Goal: Task Accomplishment & Management: Use online tool/utility

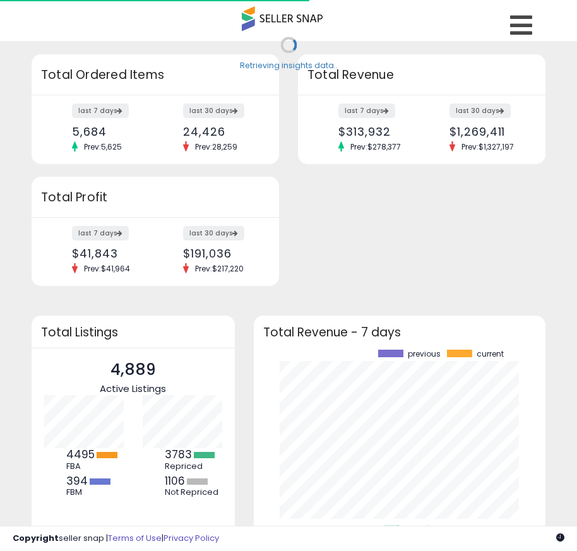
scroll to position [175, 267]
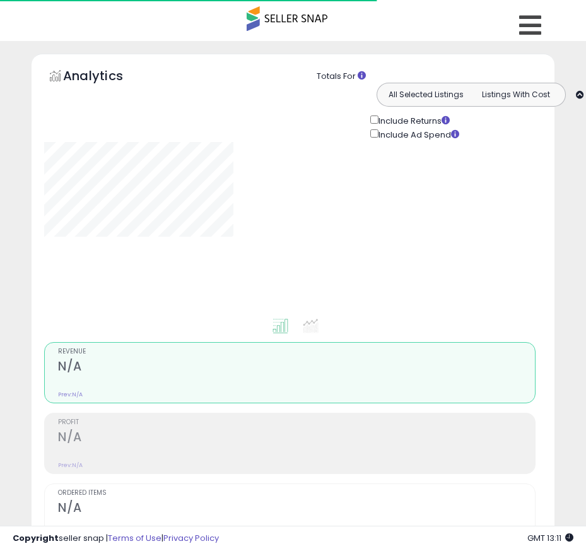
type input "*******"
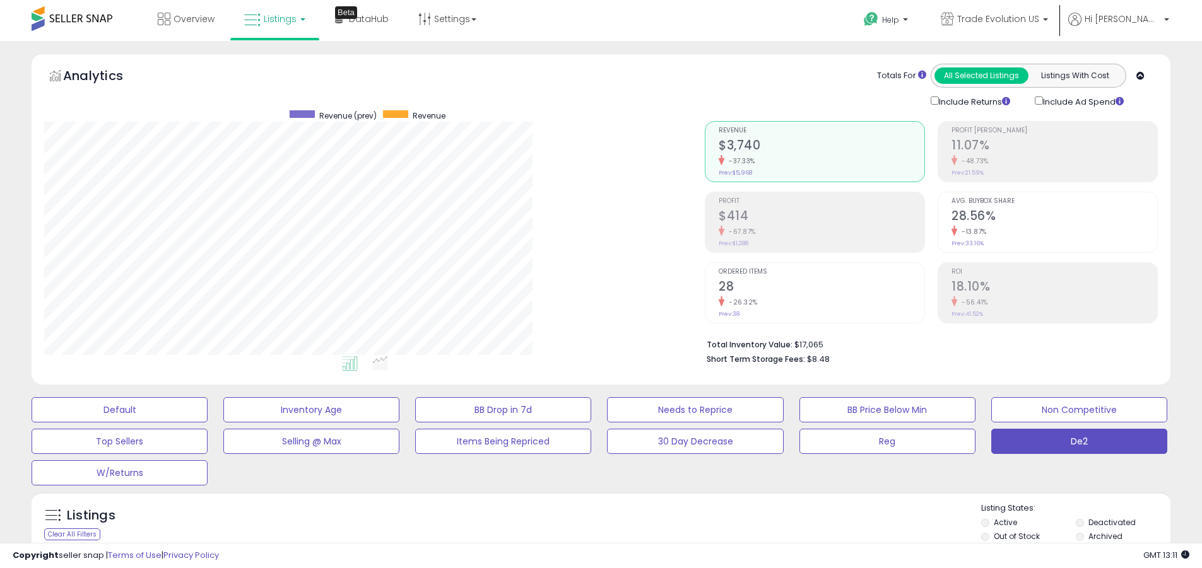
scroll to position [259, 660]
click at [576, 522] on label "Deactivated" at bounding box center [1111, 522] width 47 height 11
click at [576, 536] on label "Archived" at bounding box center [1105, 536] width 34 height 11
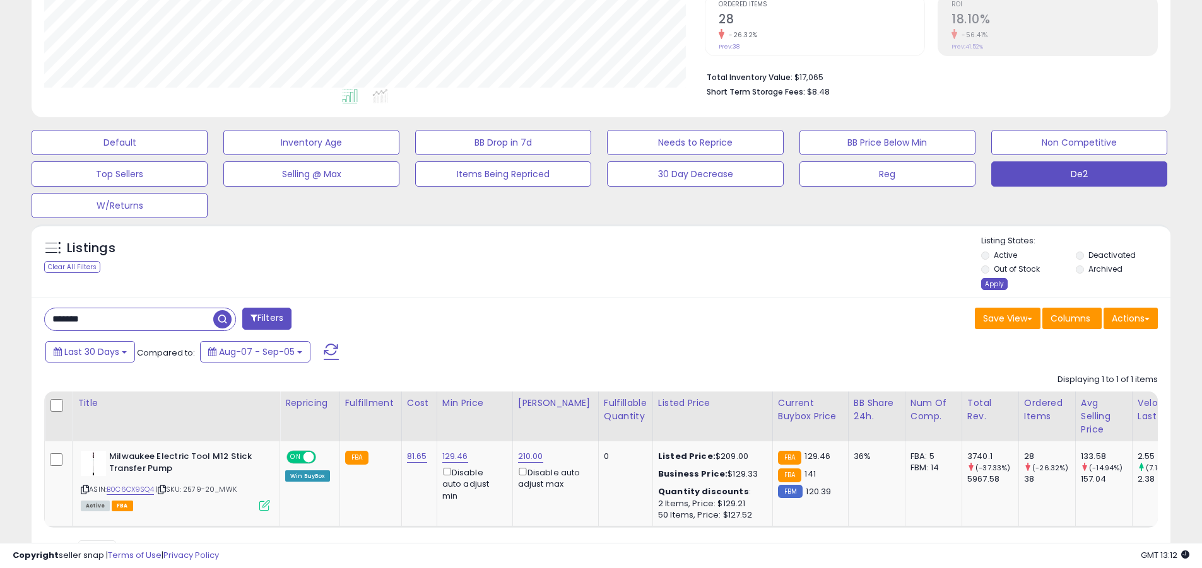
click at [576, 284] on div "Apply" at bounding box center [994, 284] width 26 height 12
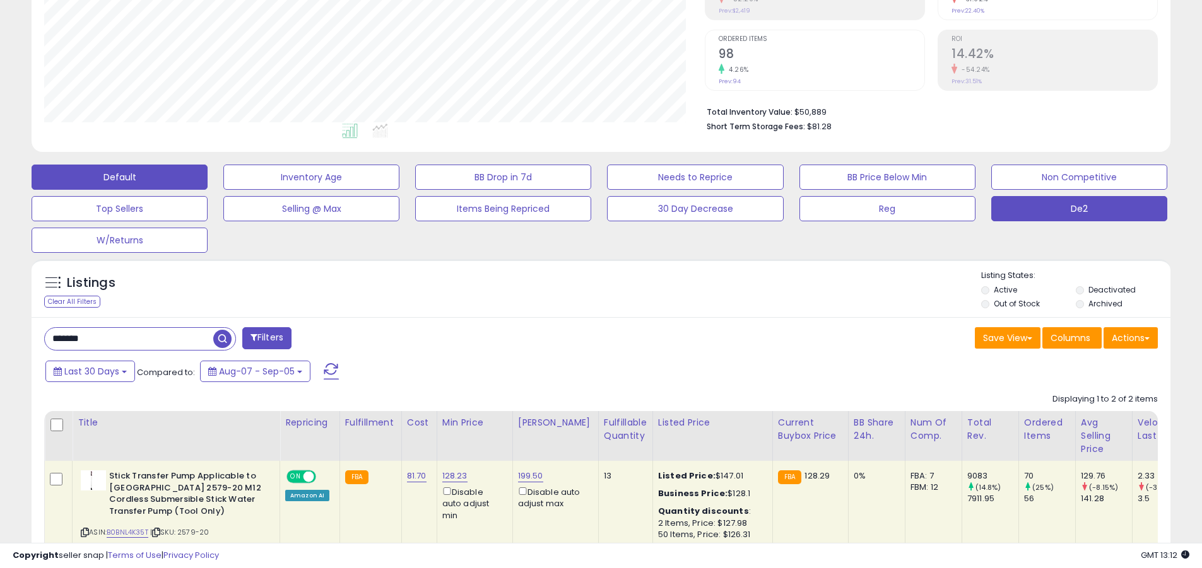
click at [119, 177] on button "Default" at bounding box center [120, 177] width 176 height 25
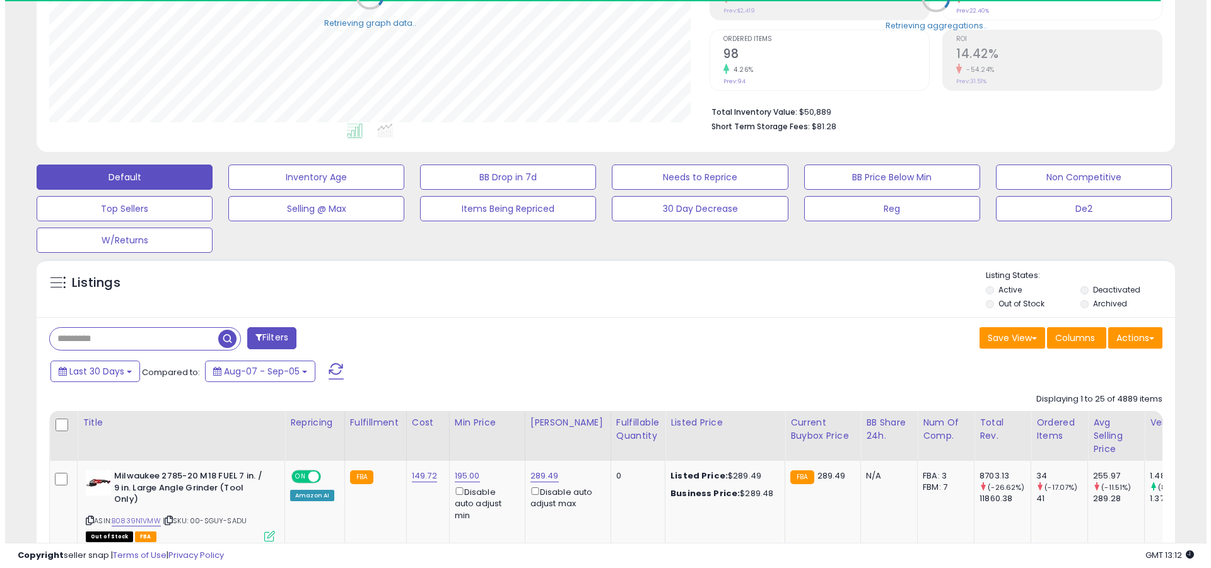
scroll to position [245, 0]
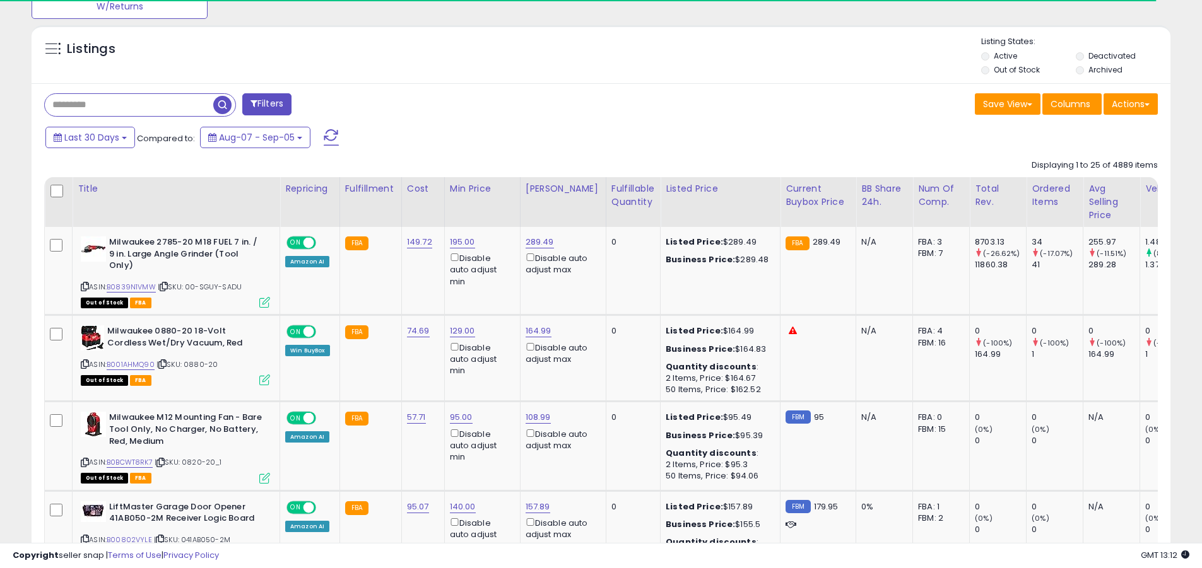
click at [329, 129] on span at bounding box center [331, 137] width 15 height 16
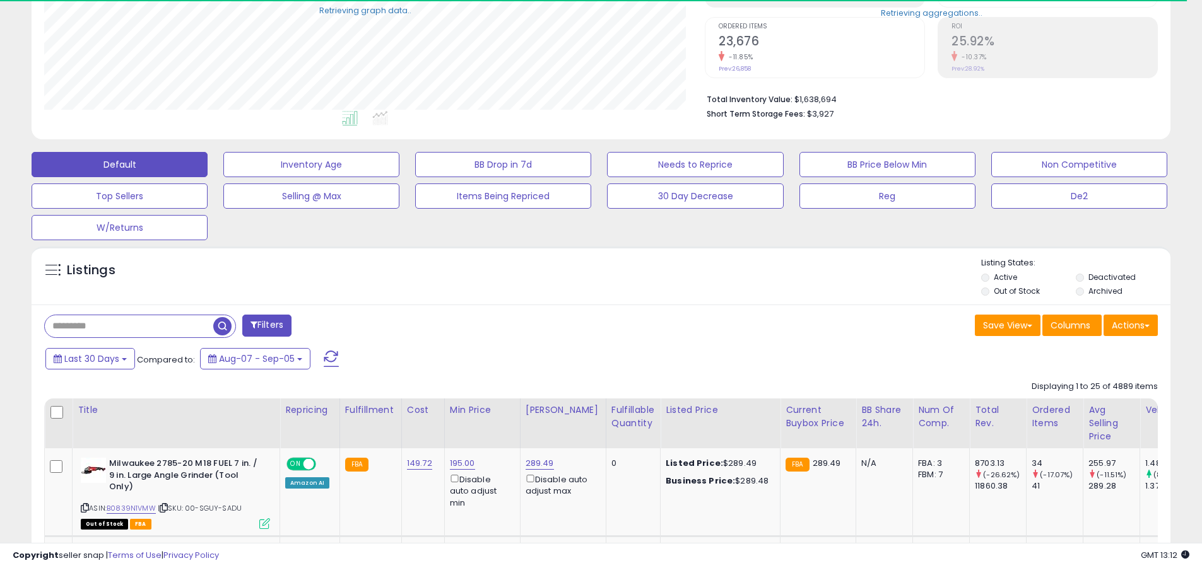
scroll to position [259, 660]
click at [129, 326] on input "text" at bounding box center [129, 326] width 168 height 22
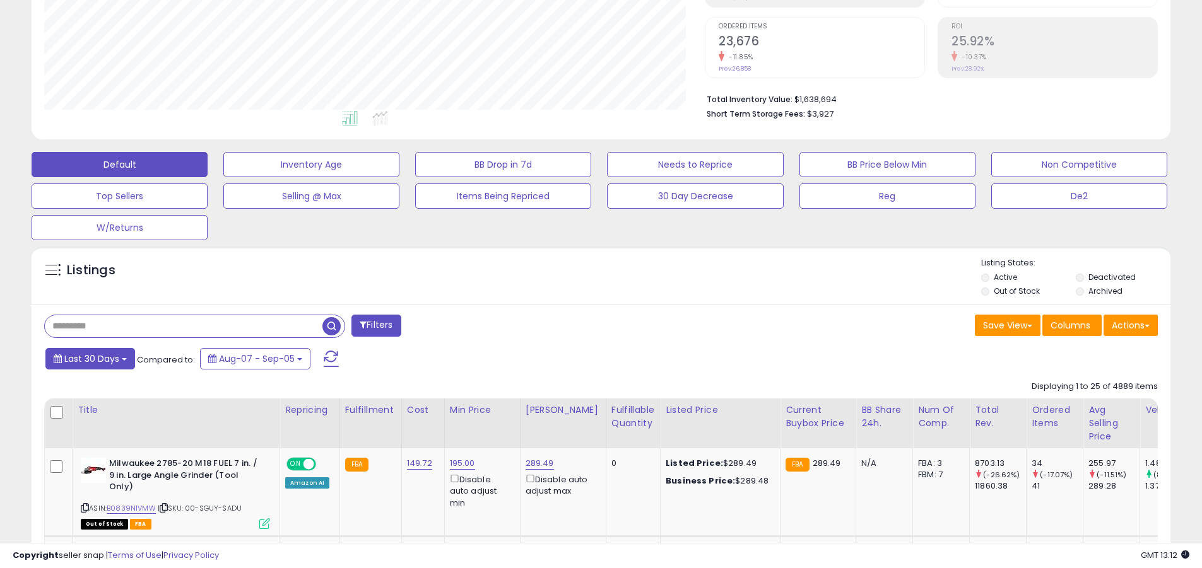
click at [90, 358] on span "Last 30 Days" at bounding box center [91, 359] width 55 height 13
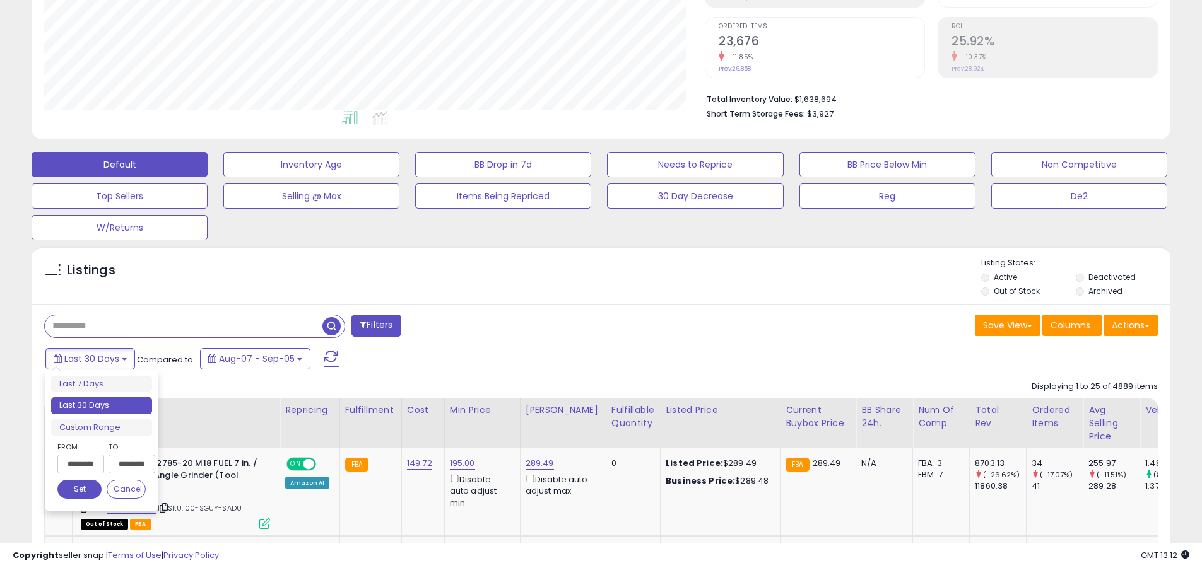
click at [102, 406] on li "Last 30 Days" at bounding box center [101, 405] width 101 height 17
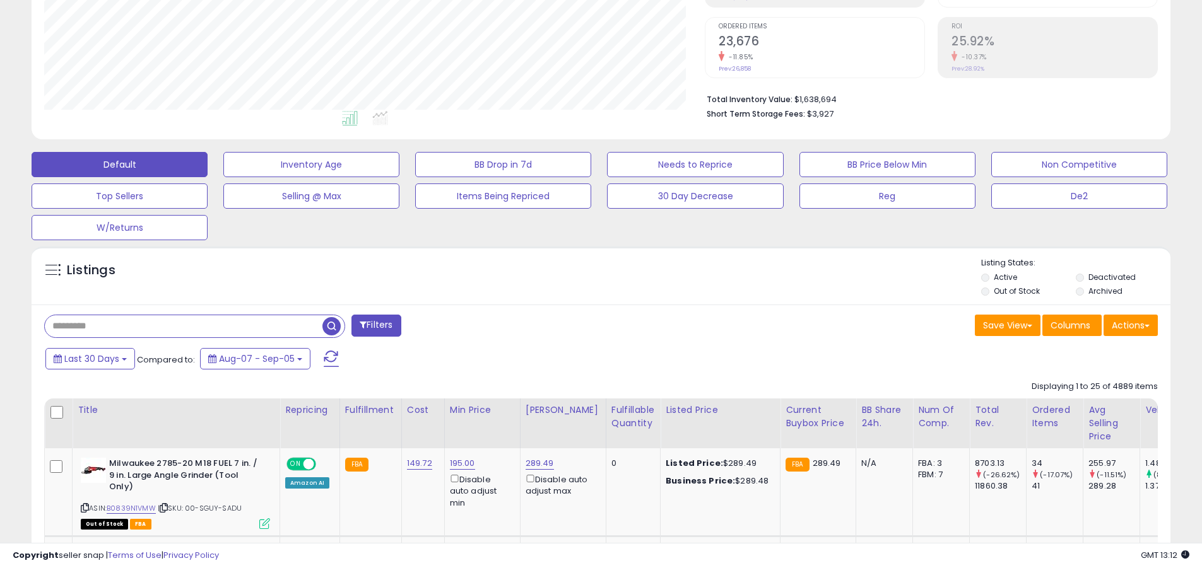
click at [184, 326] on input "text" at bounding box center [184, 326] width 278 height 22
click at [333, 324] on span "button" at bounding box center [331, 326] width 18 height 18
click at [576, 325] on button "Actions" at bounding box center [1130, 325] width 54 height 21
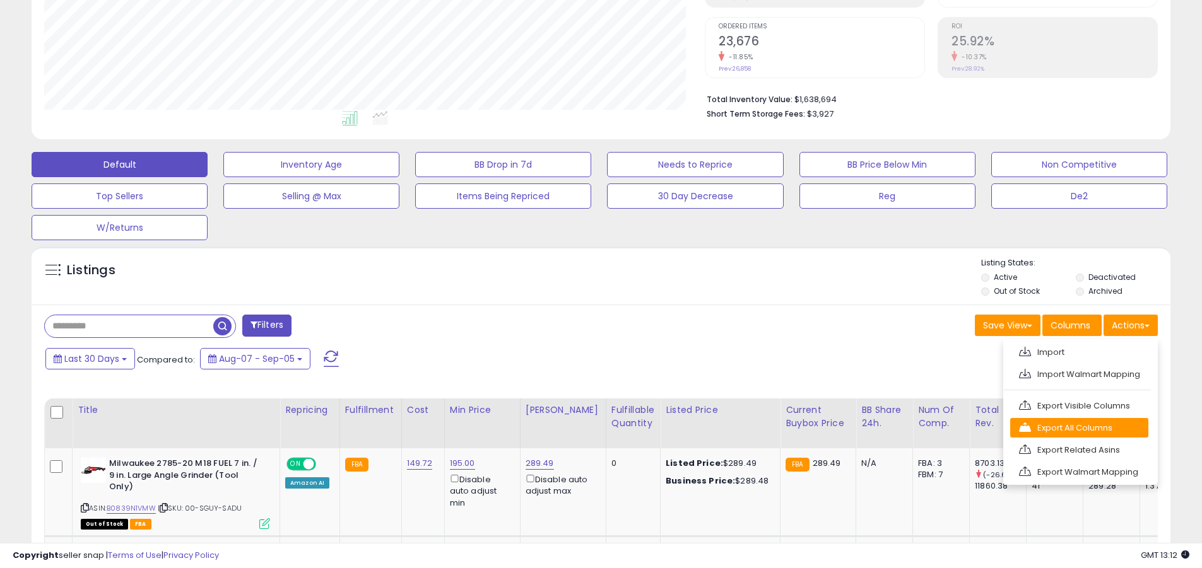
click at [576, 428] on link "Export All Columns" at bounding box center [1079, 428] width 138 height 20
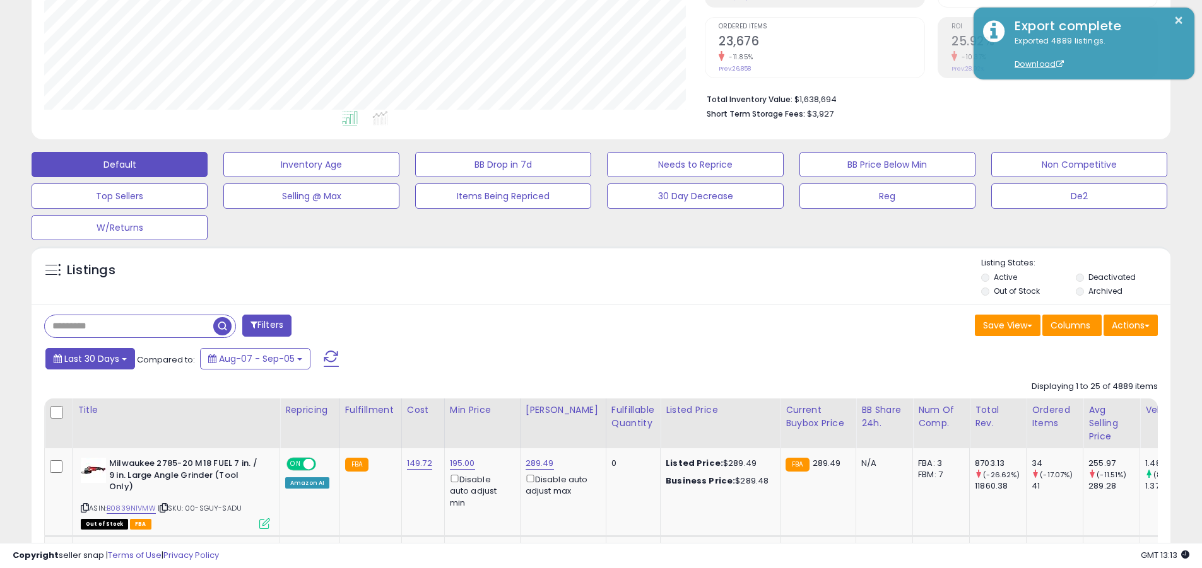
click at [90, 358] on span "Last 30 Days" at bounding box center [91, 359] width 55 height 13
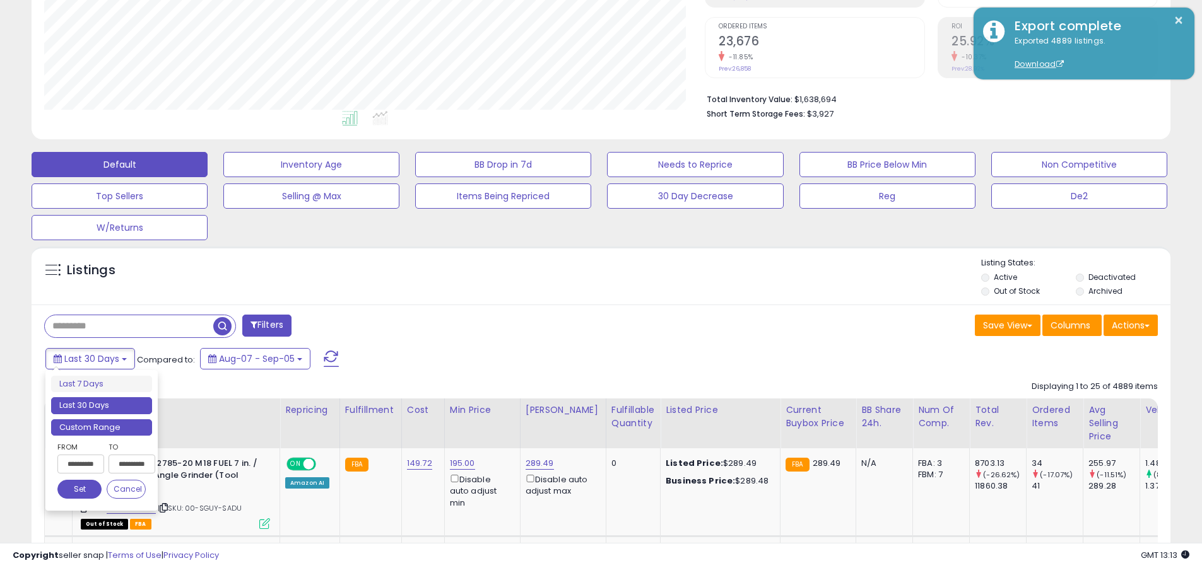
click at [102, 427] on li "Custom Range" at bounding box center [101, 427] width 101 height 17
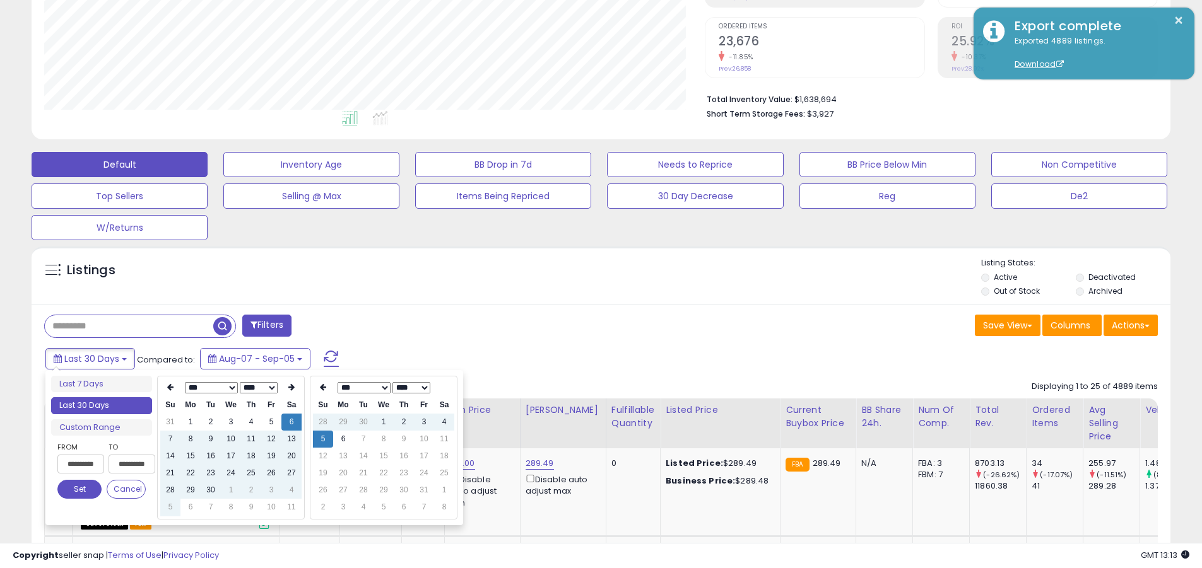
click at [81, 464] on input "**********" at bounding box center [80, 464] width 47 height 19
type input "**********"
click at [79, 490] on button "Set" at bounding box center [79, 489] width 44 height 19
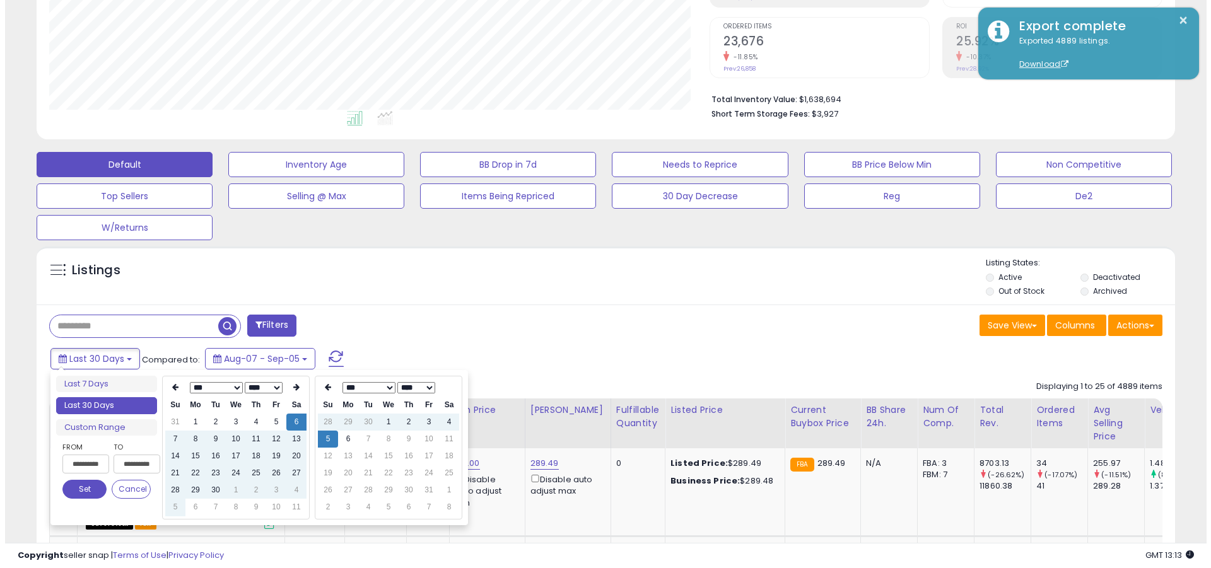
scroll to position [0, 0]
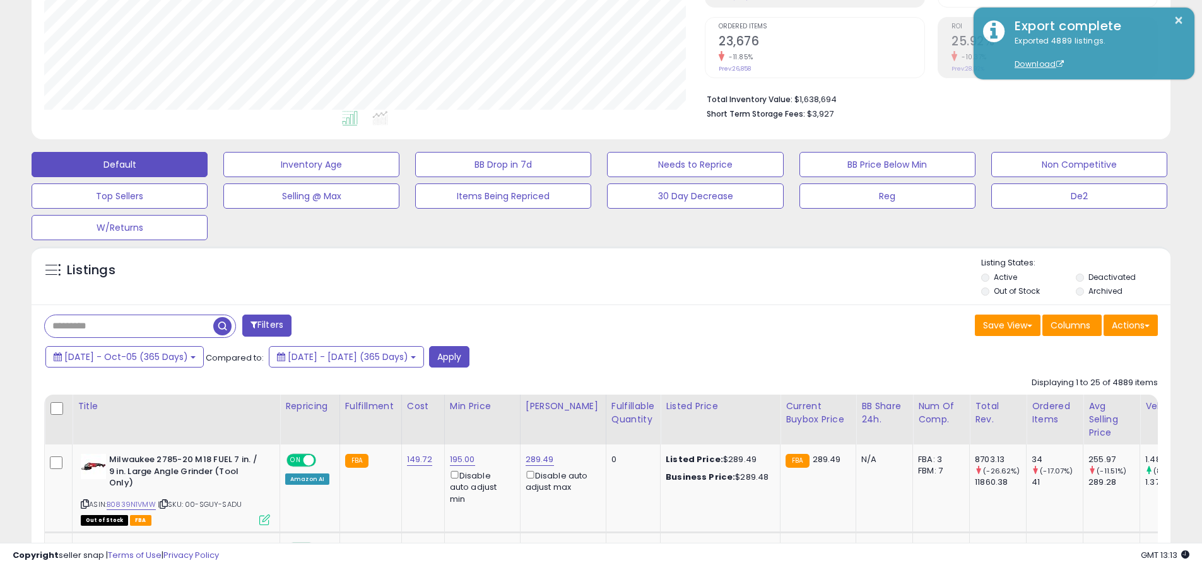
click at [129, 326] on input "text" at bounding box center [129, 326] width 168 height 22
click at [469, 356] on button "Apply" at bounding box center [449, 356] width 40 height 21
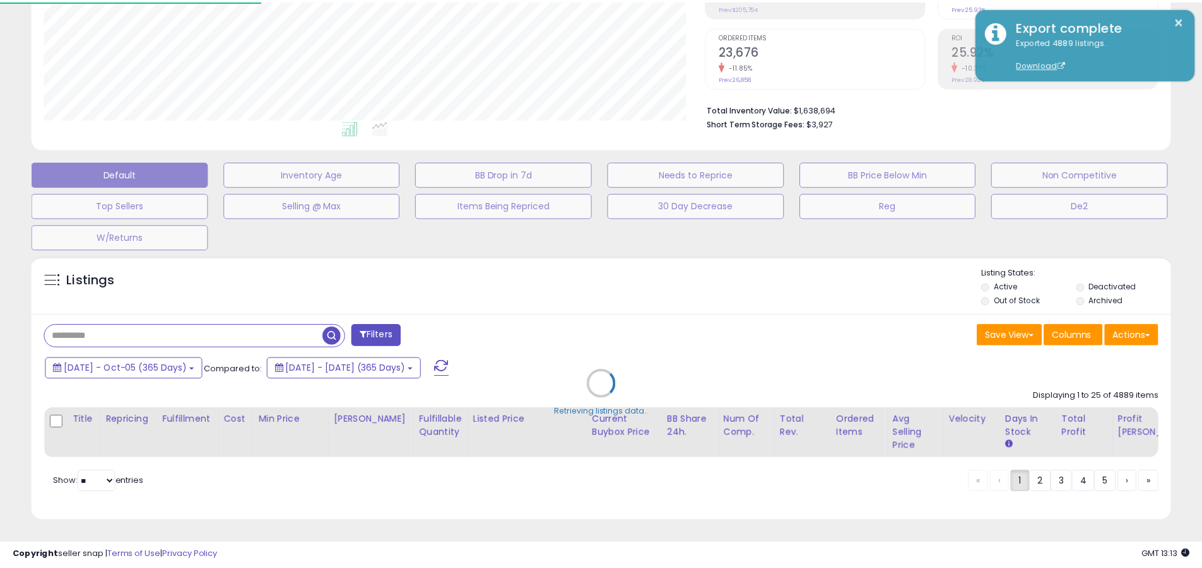
scroll to position [259, 666]
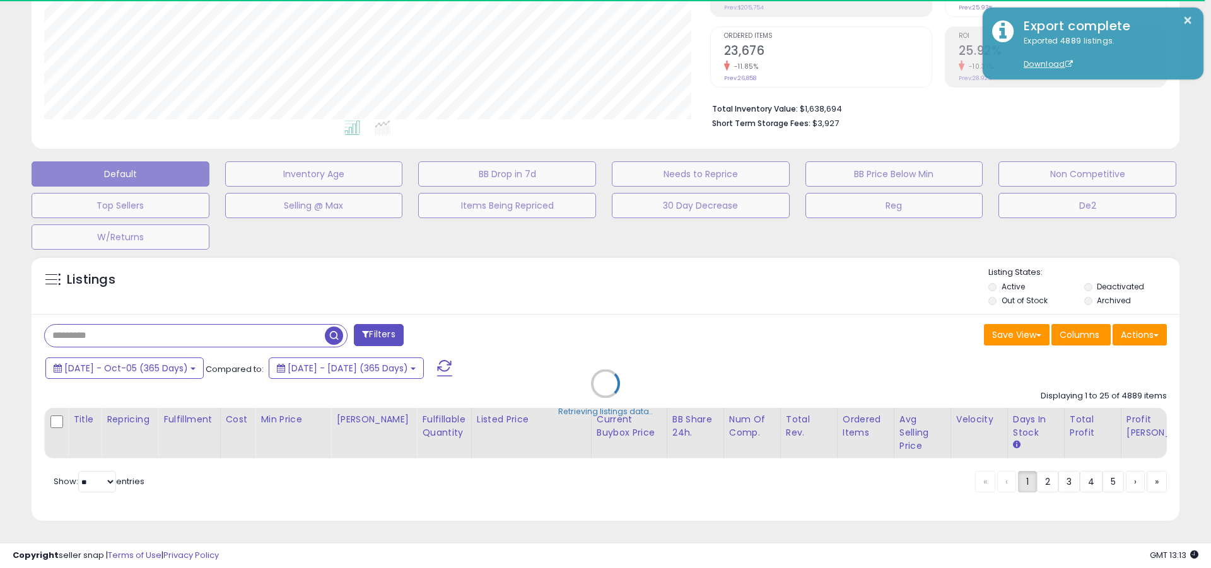
type input "****"
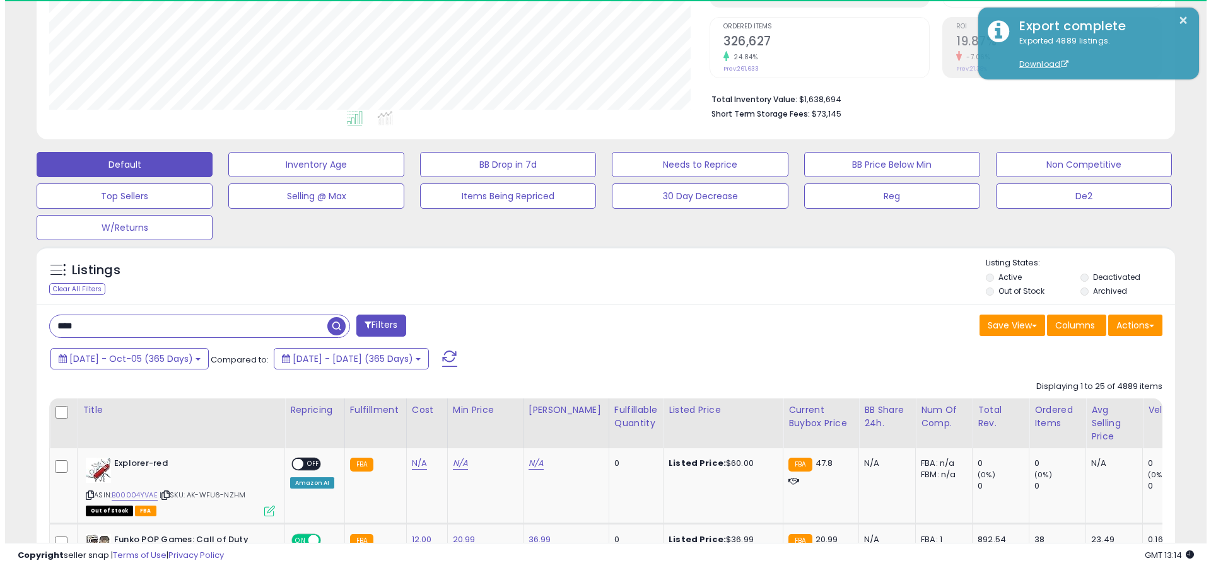
scroll to position [259, 660]
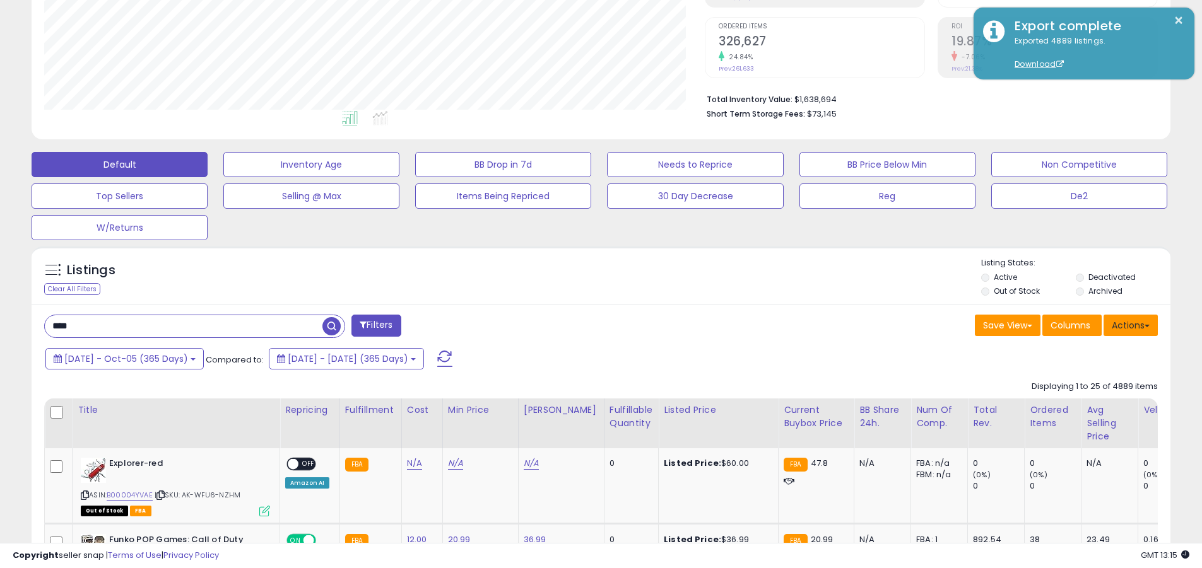
click at [576, 325] on button "Actions" at bounding box center [1130, 325] width 54 height 21
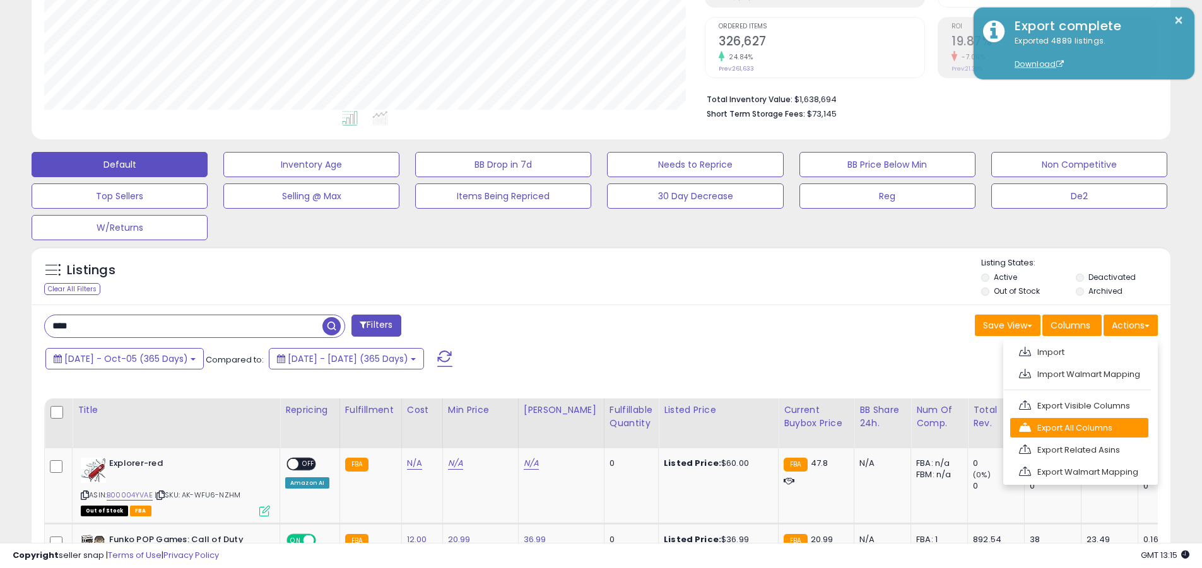
click at [576, 428] on link "Export All Columns" at bounding box center [1079, 428] width 138 height 20
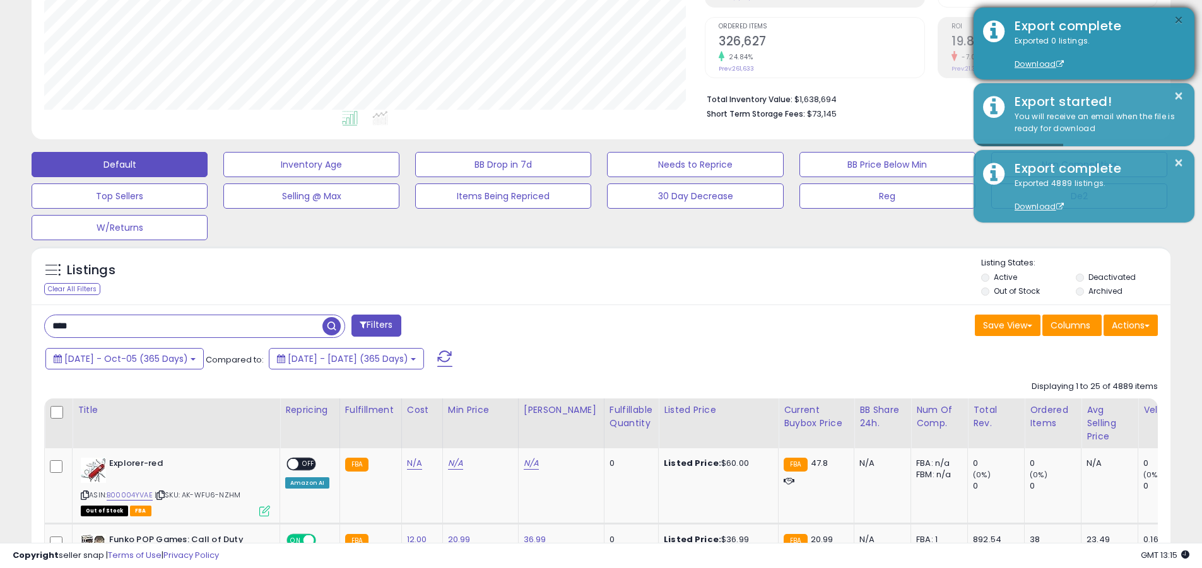
click at [576, 20] on button "×" at bounding box center [1178, 21] width 10 height 16
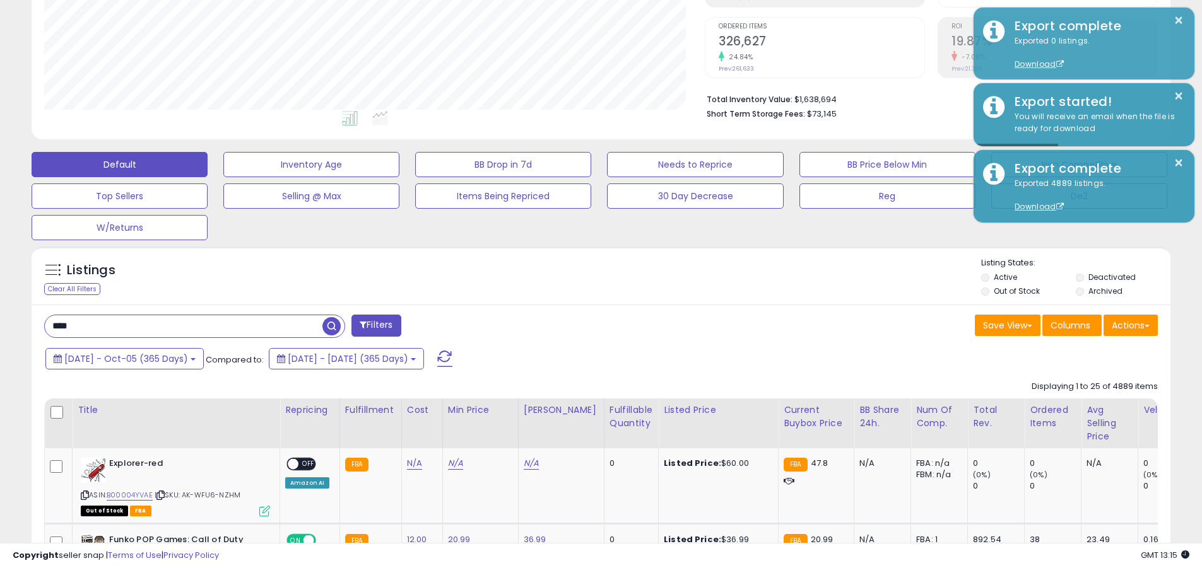
click at [184, 326] on input "****" at bounding box center [184, 326] width 278 height 22
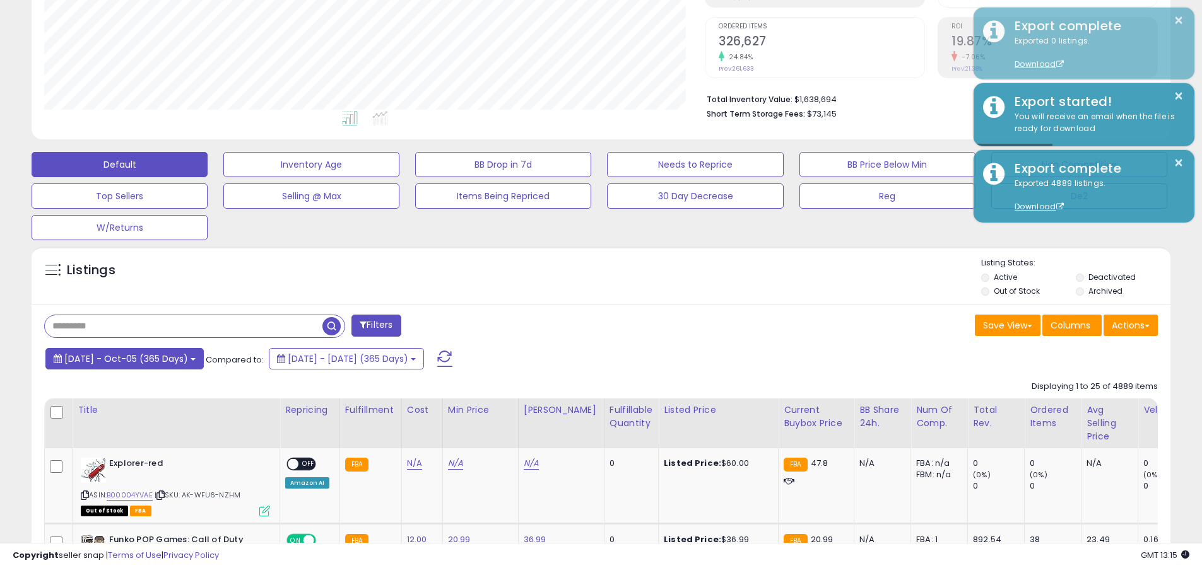
click at [137, 358] on span "2024-Oct-06 - Oct-05 (365 Days)" at bounding box center [126, 359] width 124 height 13
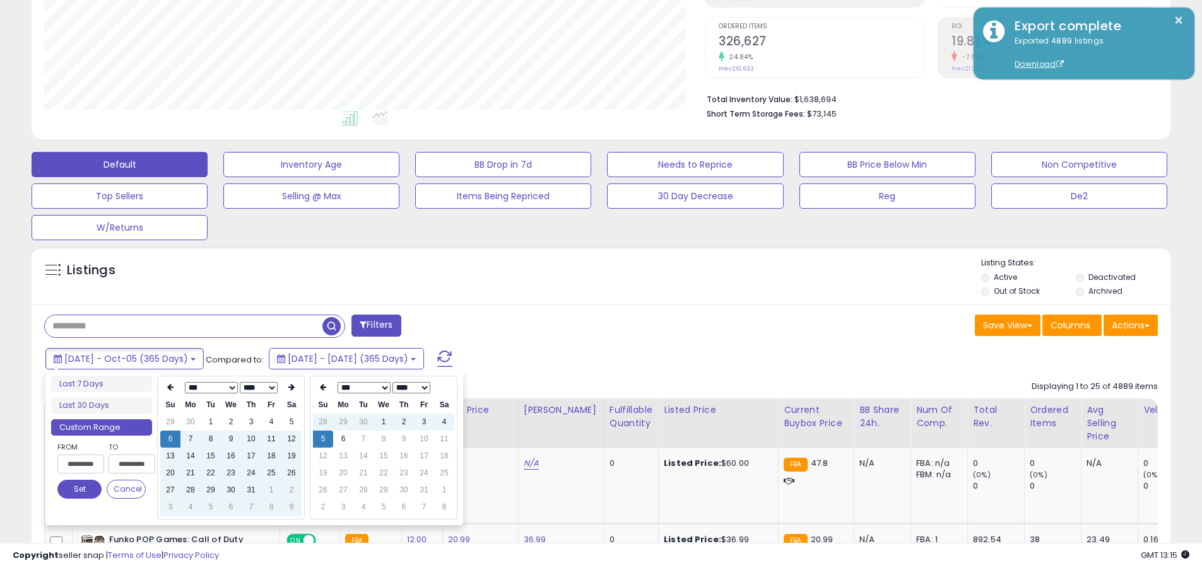
click at [81, 464] on input "**********" at bounding box center [80, 464] width 47 height 19
type input "**********"
click at [79, 490] on button "Set" at bounding box center [79, 489] width 44 height 19
click at [184, 326] on input "text" at bounding box center [184, 326] width 278 height 22
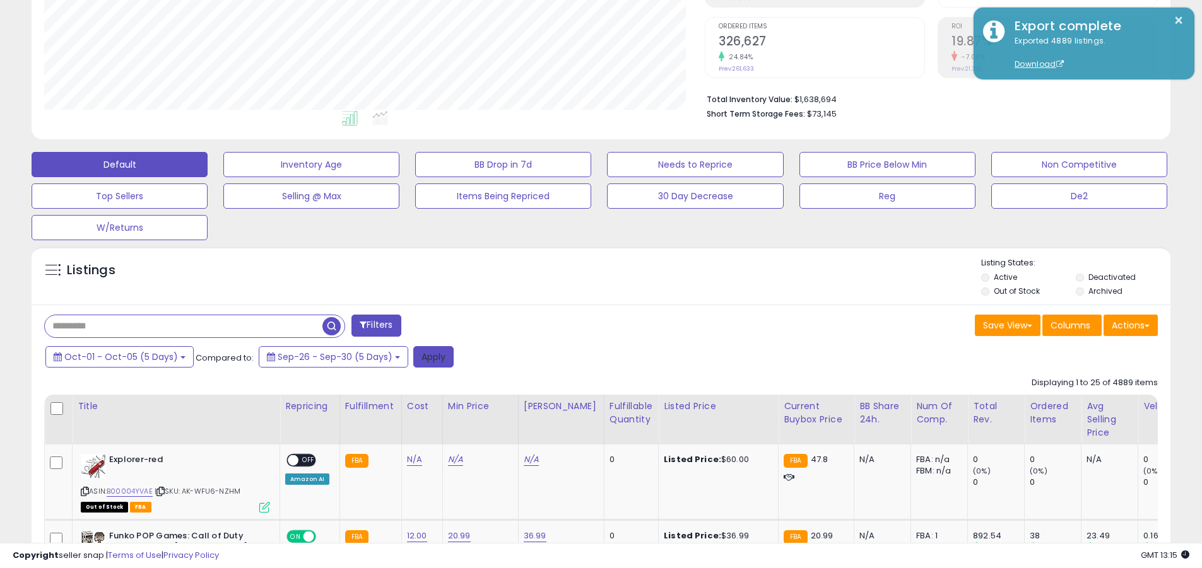
click at [428, 356] on button "Apply" at bounding box center [433, 356] width 40 height 21
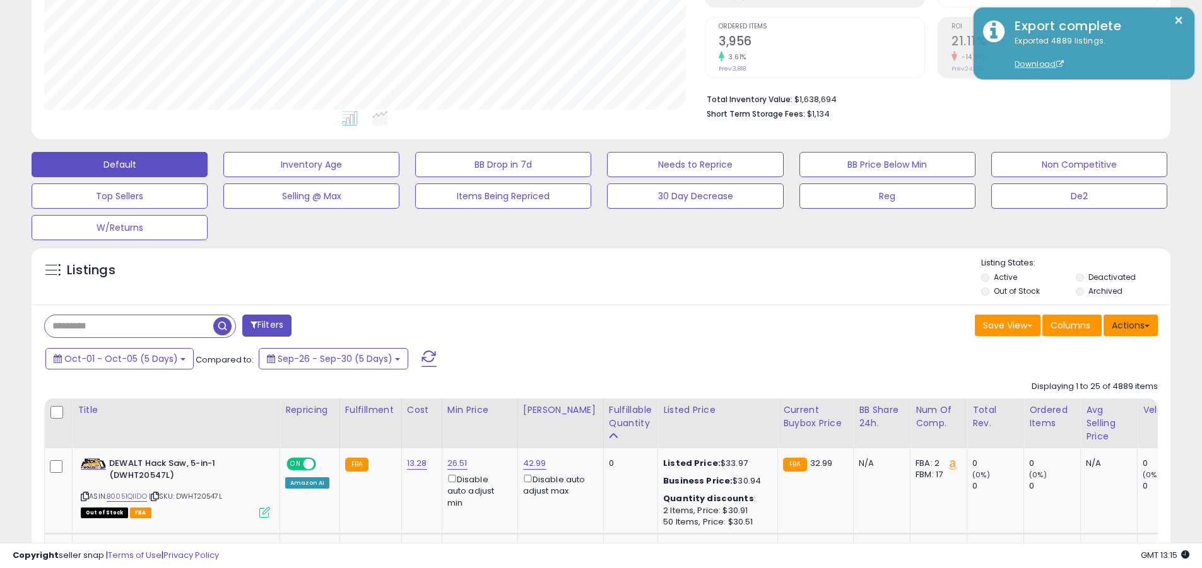
click at [576, 325] on button "Actions" at bounding box center [1130, 325] width 54 height 21
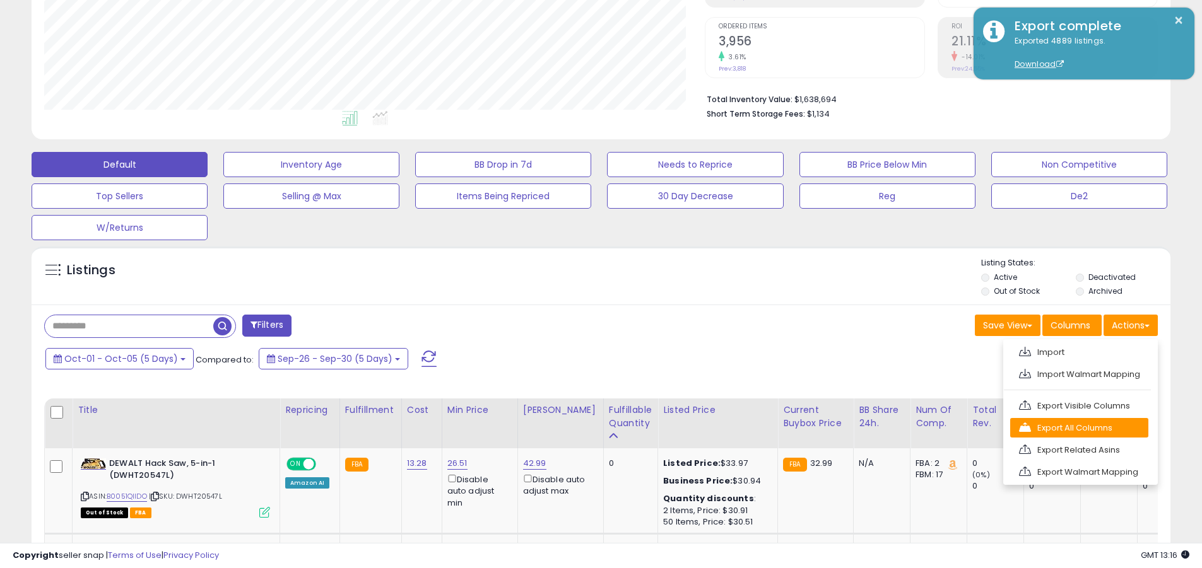
click at [576, 428] on link "Export All Columns" at bounding box center [1079, 428] width 138 height 20
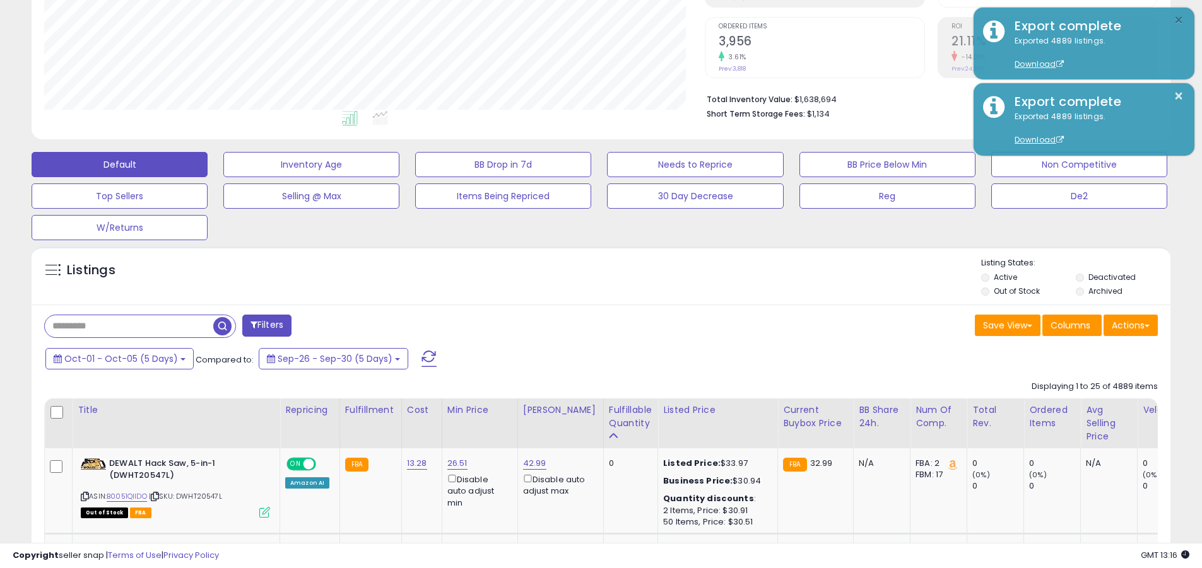
click at [576, 20] on button "×" at bounding box center [1178, 21] width 10 height 16
click at [129, 326] on input "text" at bounding box center [129, 326] width 168 height 22
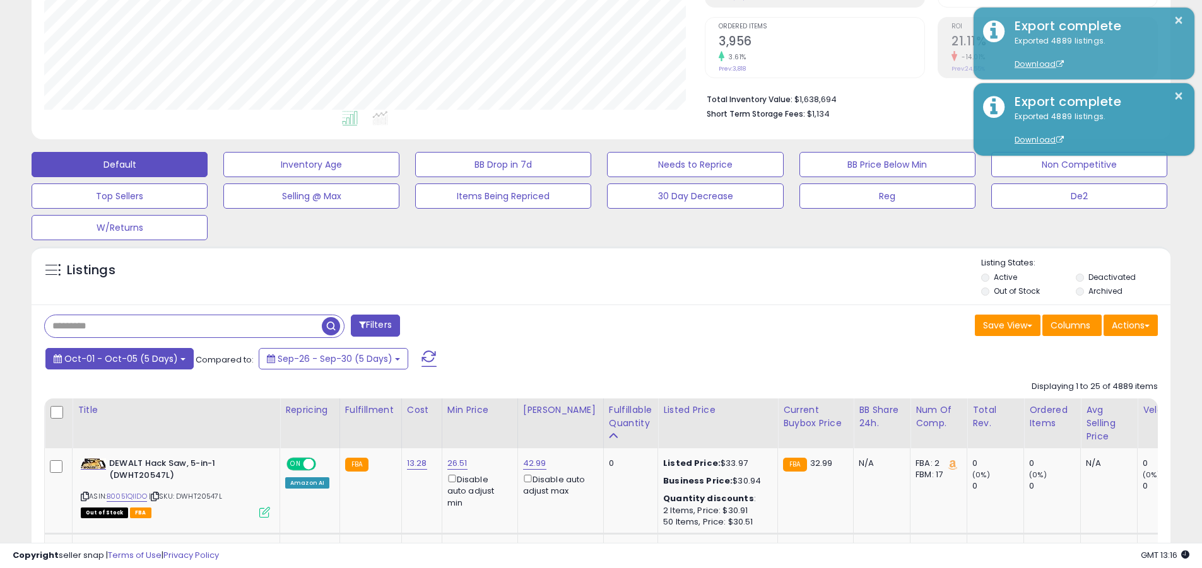
click at [119, 358] on span "Oct-01 - Oct-05 (5 Days)" at bounding box center [121, 359] width 114 height 13
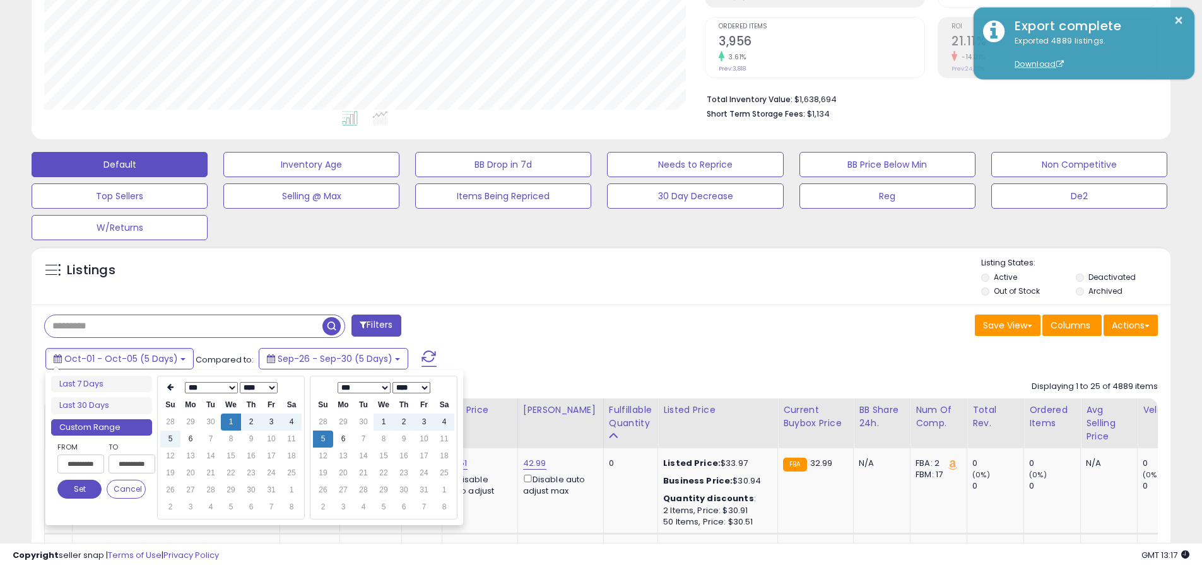
click at [81, 464] on input "**********" at bounding box center [80, 464] width 47 height 19
type input "**********"
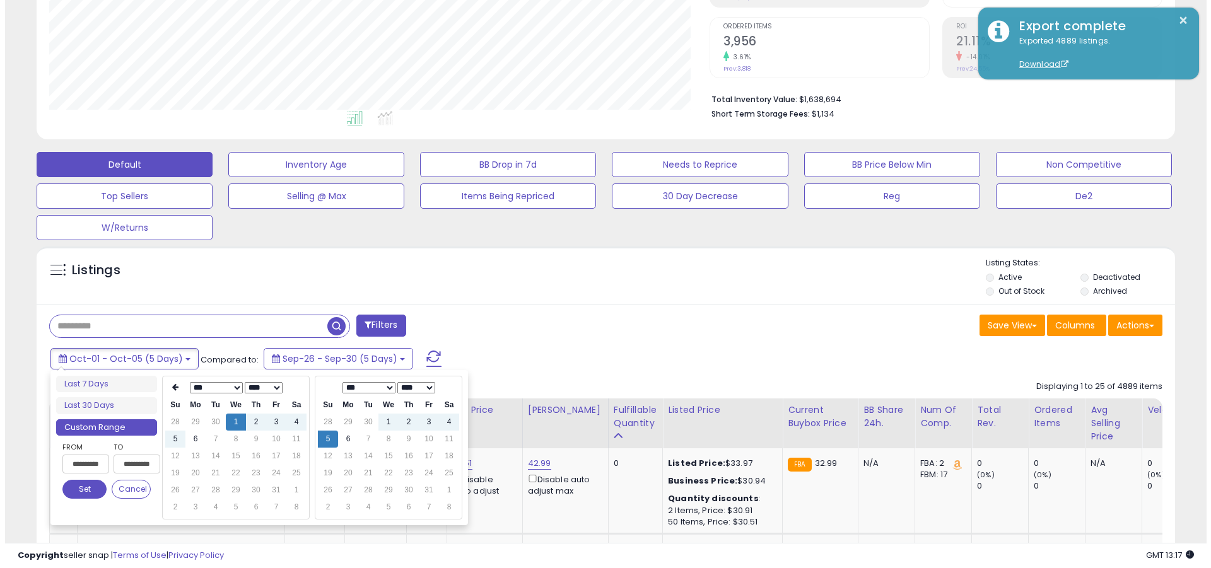
scroll to position [0, 1]
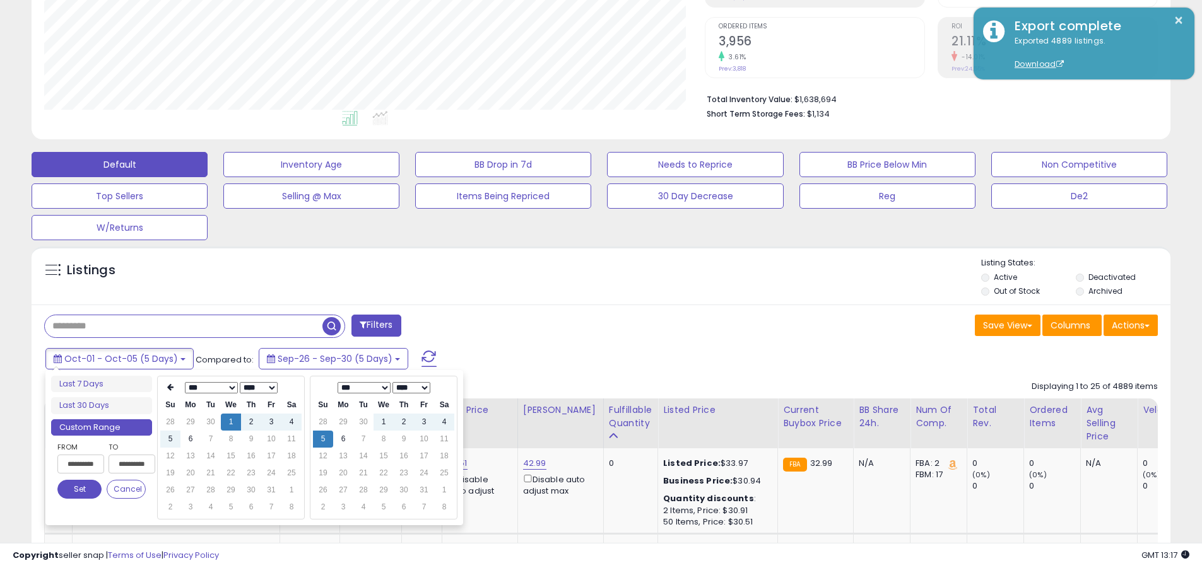
click at [79, 490] on button "Set" at bounding box center [79, 489] width 44 height 19
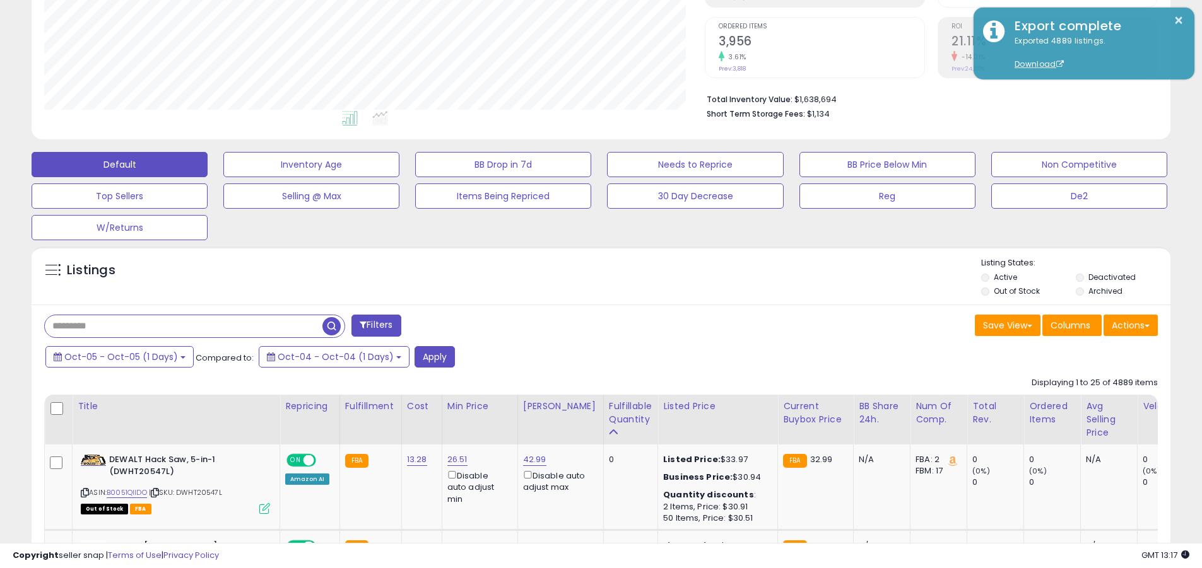
click at [184, 326] on input "text" at bounding box center [184, 326] width 278 height 22
click at [425, 356] on button "Apply" at bounding box center [434, 356] width 40 height 21
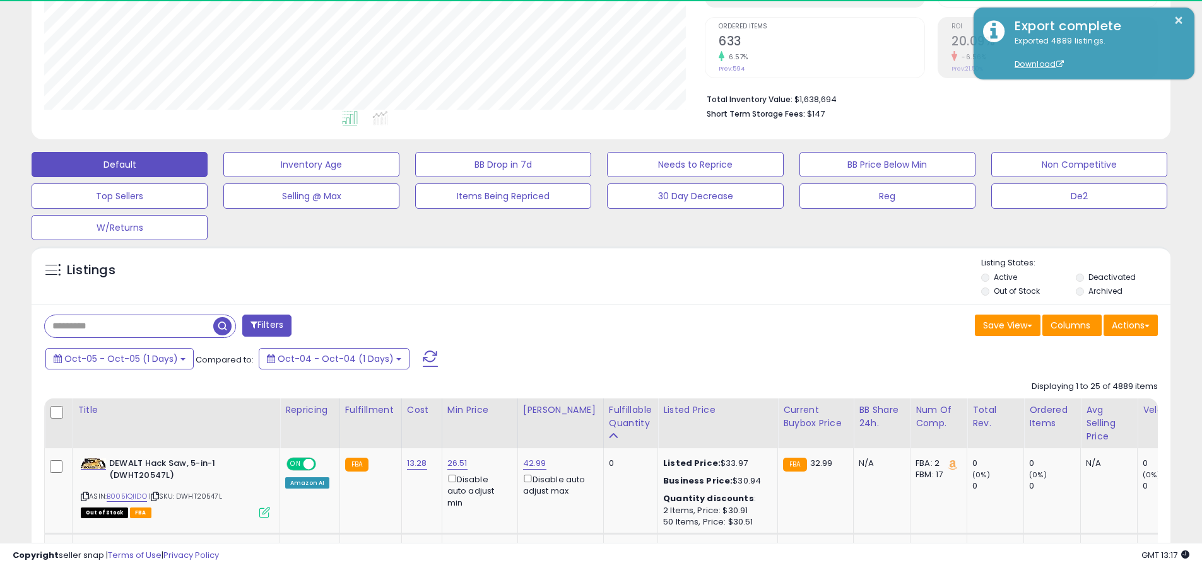
scroll to position [259, 660]
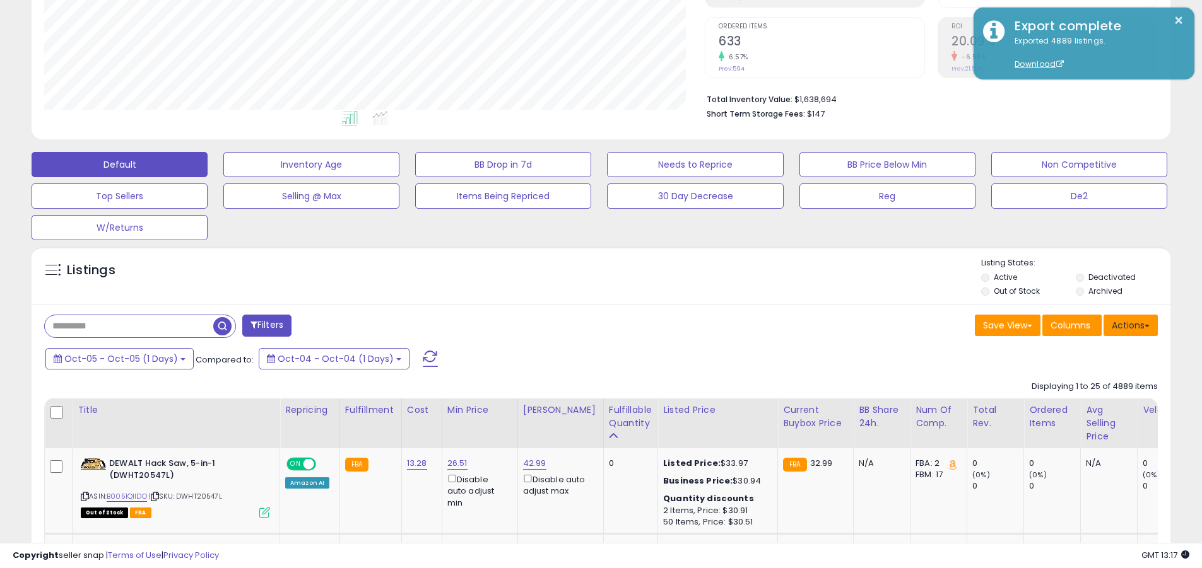
click at [576, 325] on button "Actions" at bounding box center [1130, 325] width 54 height 21
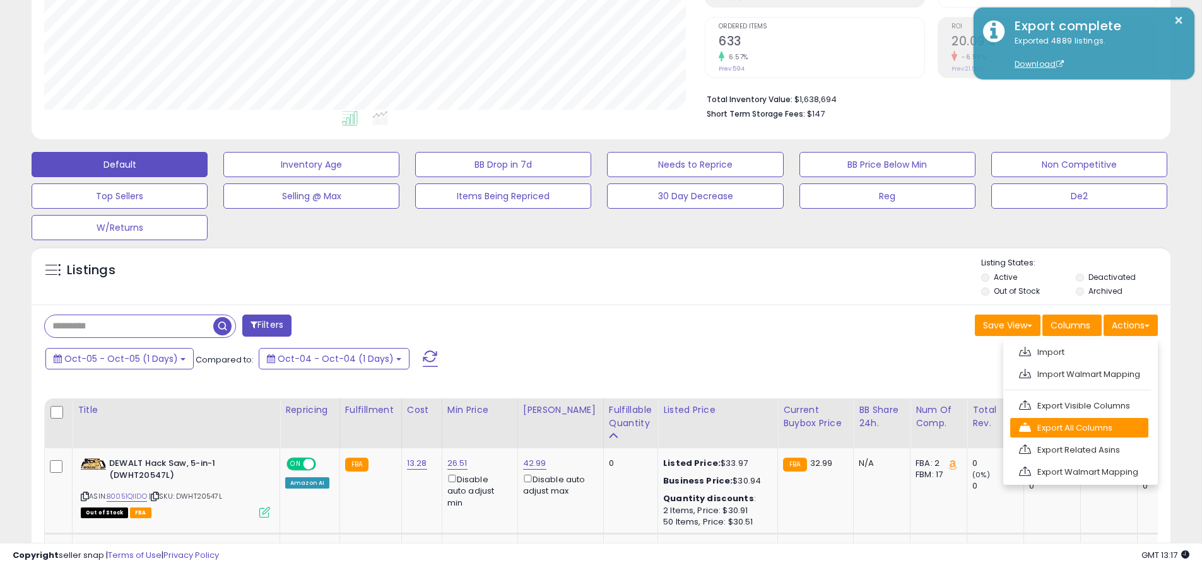
click at [576, 428] on link "Export All Columns" at bounding box center [1079, 428] width 138 height 20
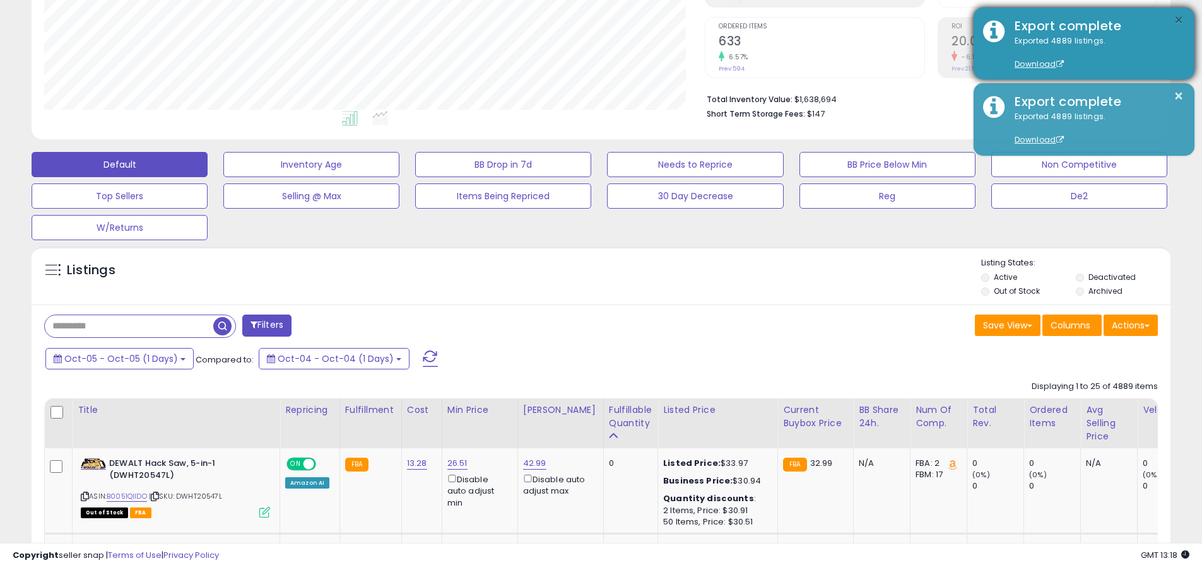
click at [576, 20] on button "×" at bounding box center [1178, 21] width 10 height 16
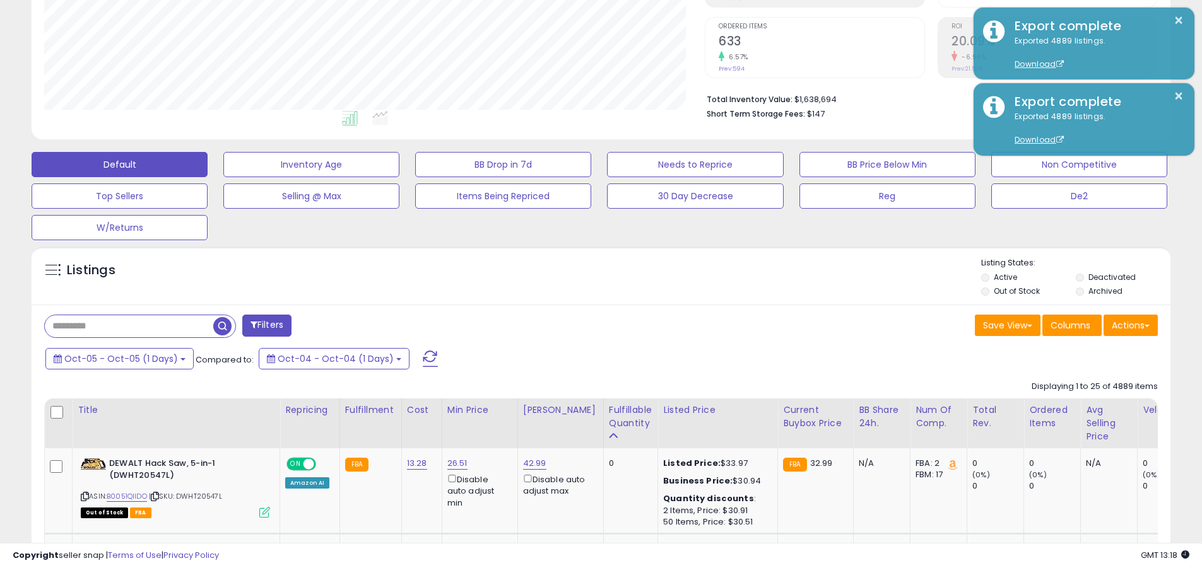
click at [129, 326] on input "text" at bounding box center [129, 326] width 168 height 22
click at [119, 358] on span "Oct-05 - Oct-05 (1 Days)" at bounding box center [121, 359] width 114 height 13
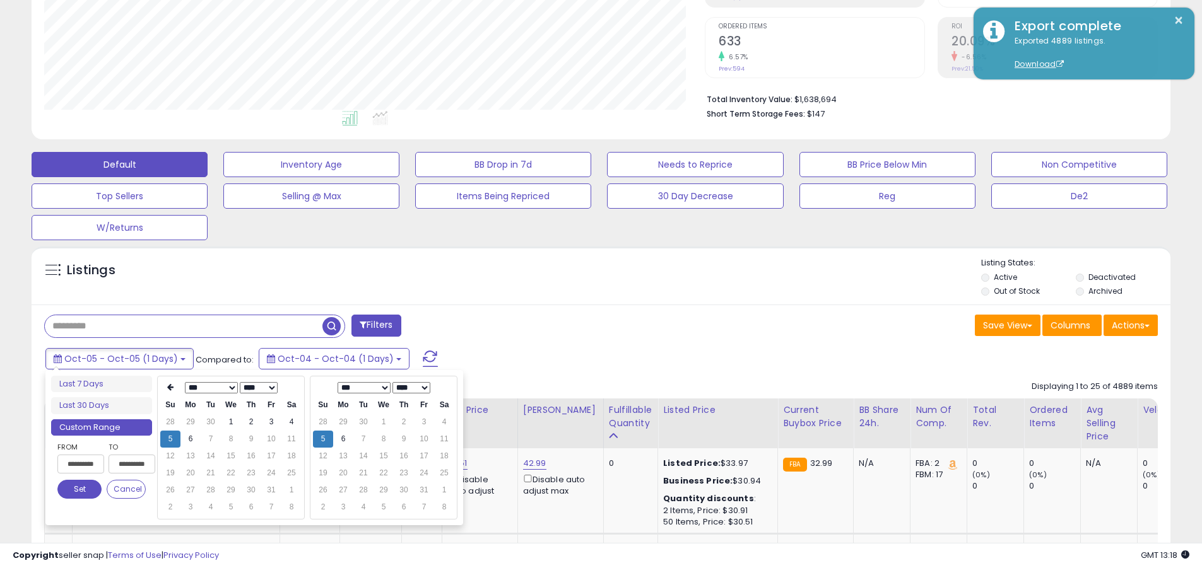
click at [81, 464] on input "**********" at bounding box center [80, 464] width 47 height 19
type input "**********"
click at [79, 490] on button "Set" at bounding box center [79, 489] width 44 height 19
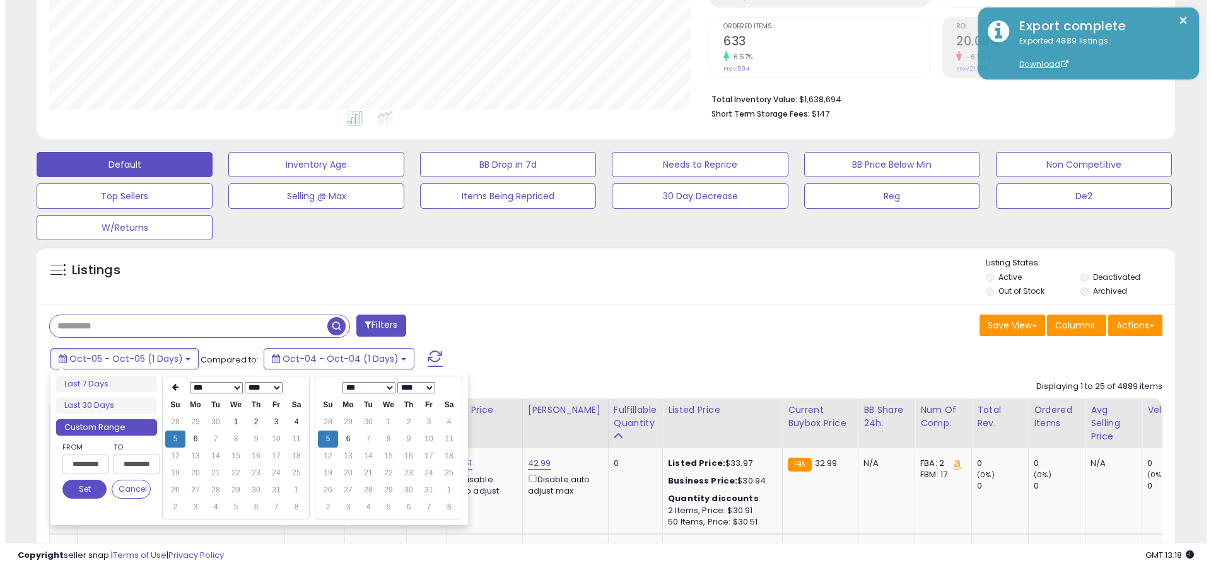
scroll to position [0, 0]
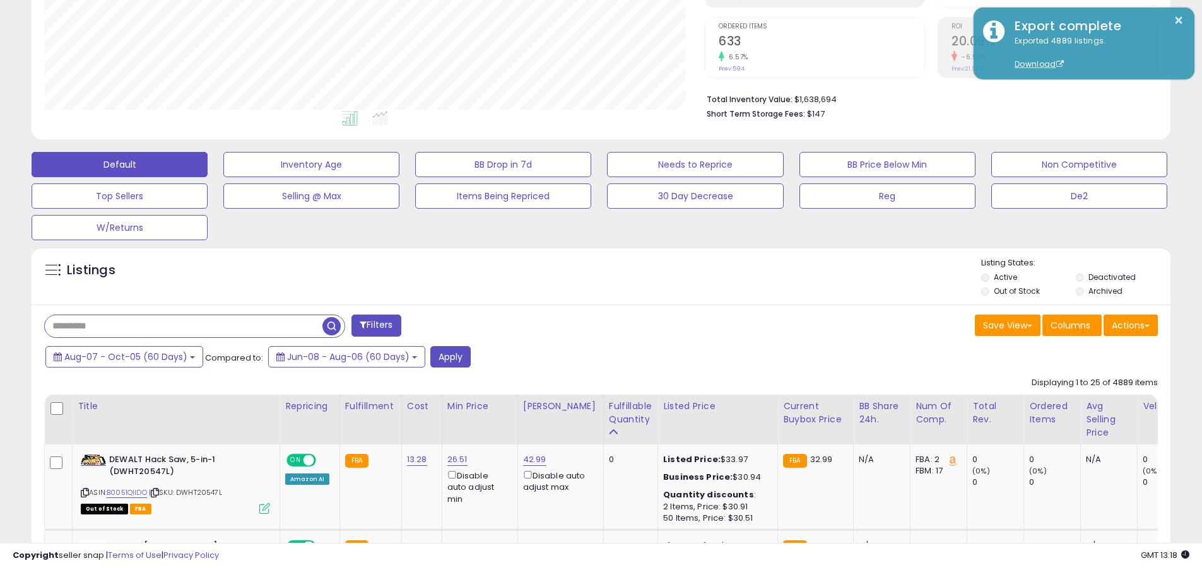
click at [184, 326] on input "text" at bounding box center [184, 326] width 278 height 22
click at [445, 356] on button "Apply" at bounding box center [450, 356] width 40 height 21
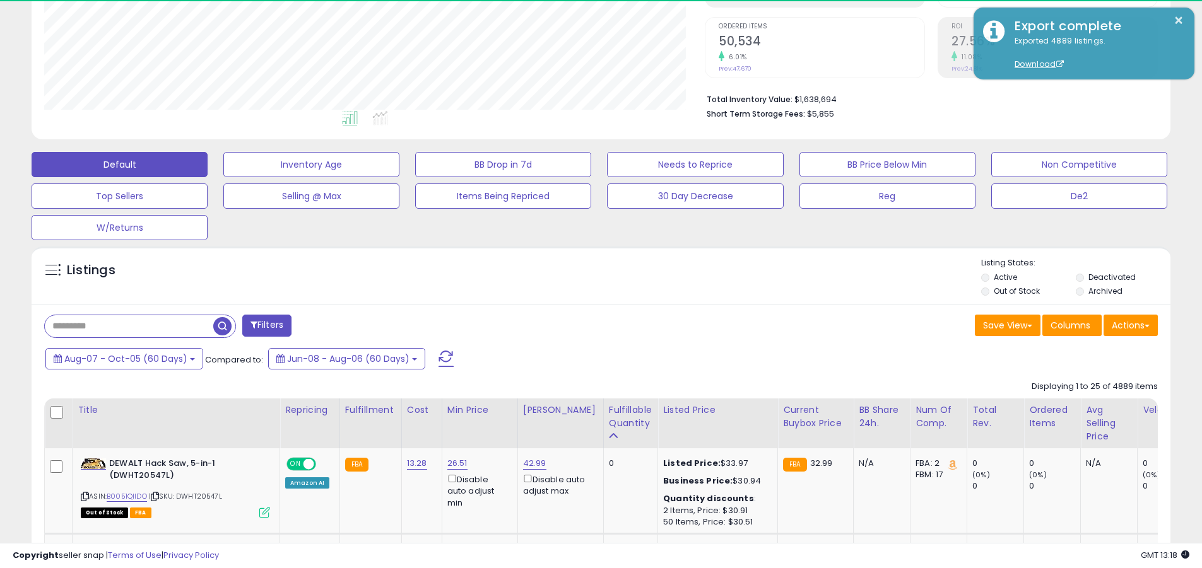
scroll to position [259, 660]
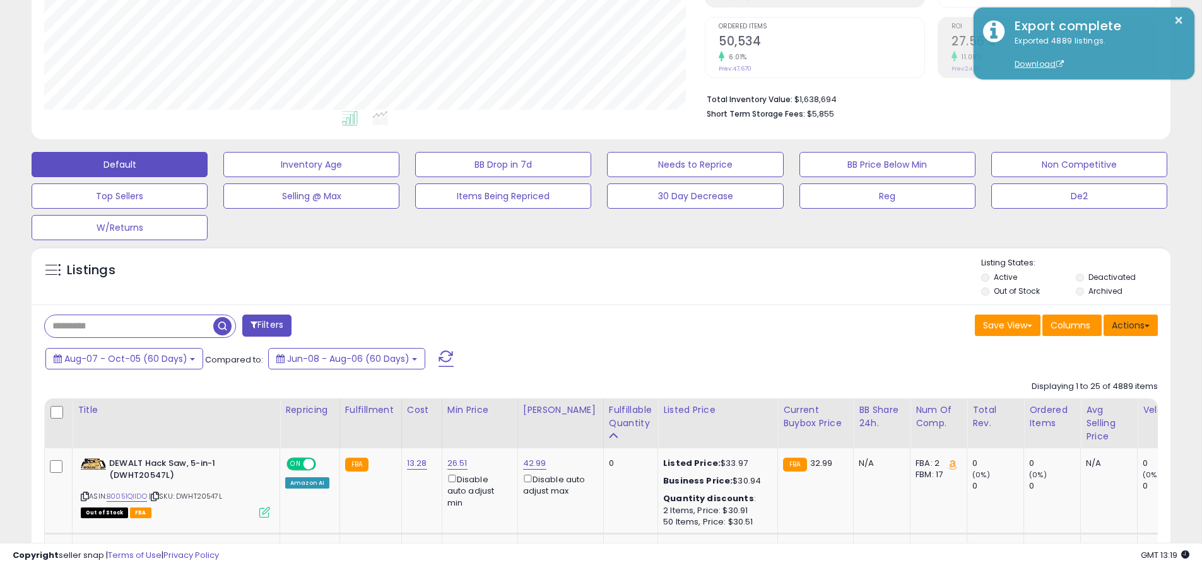
click at [576, 325] on button "Actions" at bounding box center [1130, 325] width 54 height 21
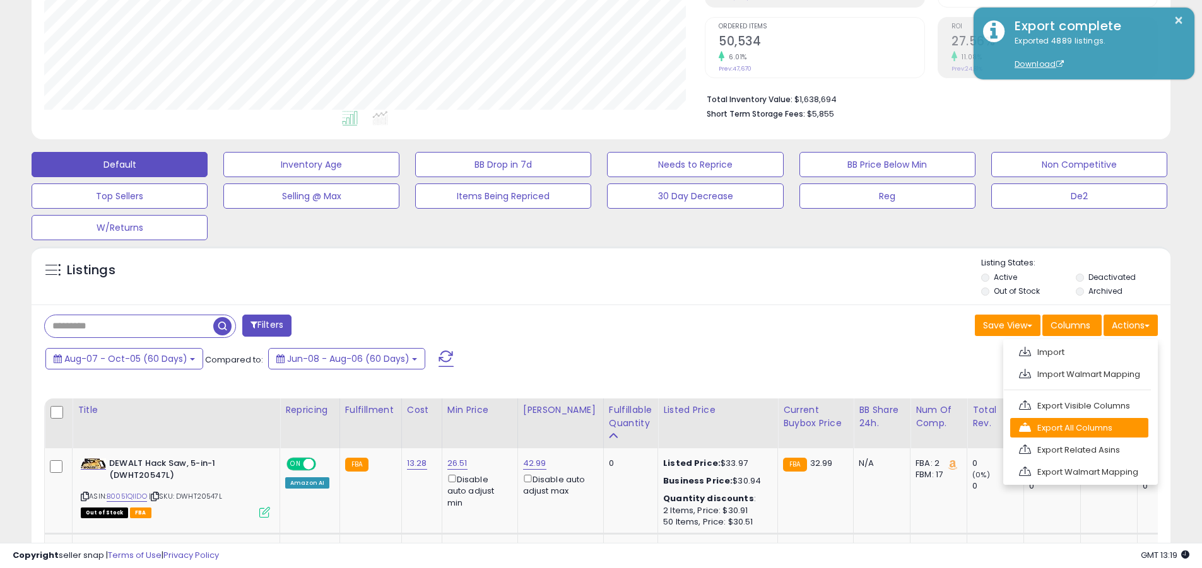
click at [576, 428] on link "Export All Columns" at bounding box center [1079, 428] width 138 height 20
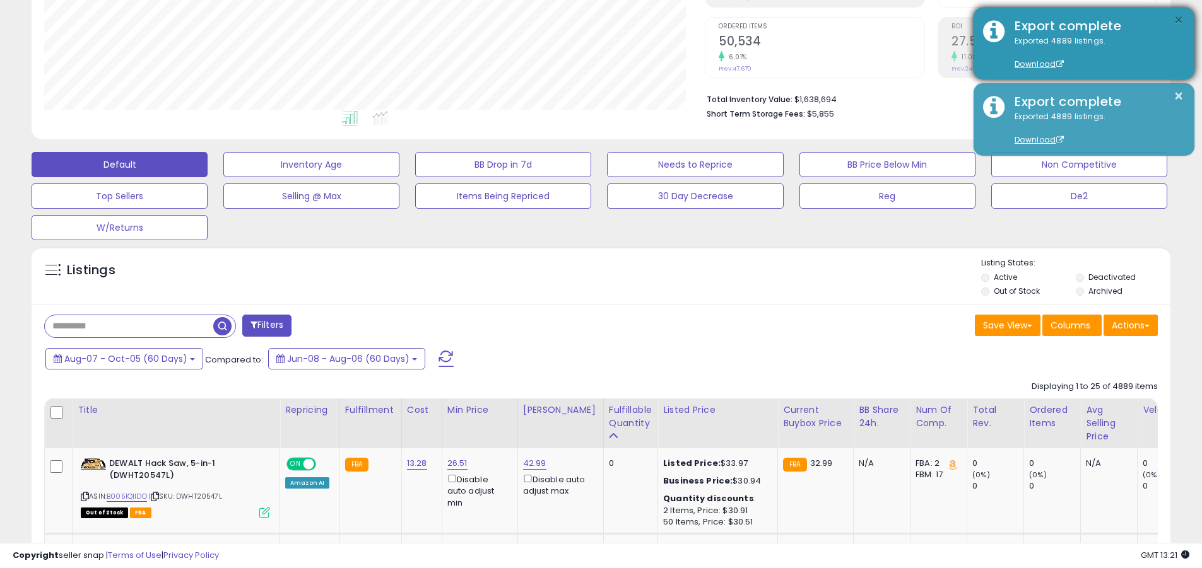
click at [576, 20] on button "×" at bounding box center [1178, 21] width 10 height 16
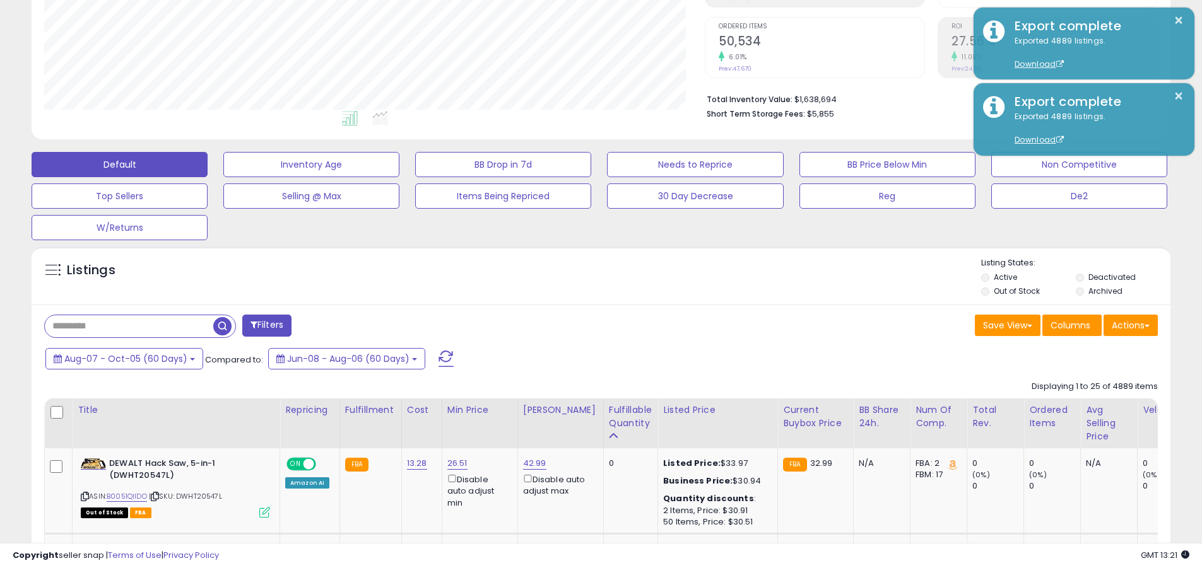
click at [129, 326] on input "text" at bounding box center [129, 326] width 168 height 22
click at [124, 358] on span "Aug-07 - Oct-05 (60 Days)" at bounding box center [125, 359] width 123 height 13
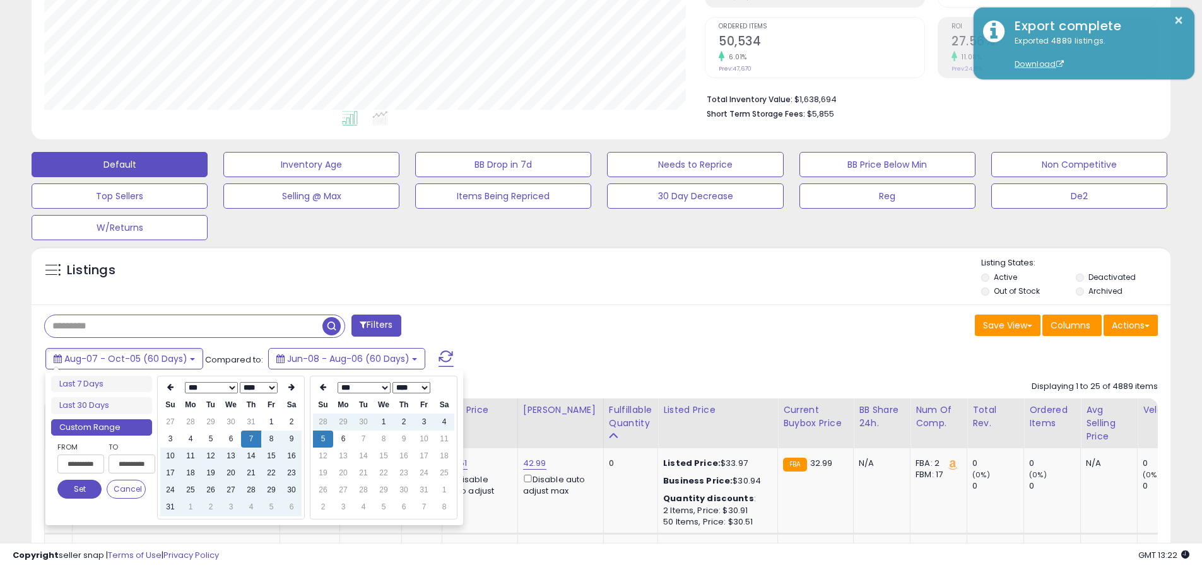
click at [81, 464] on input "**********" at bounding box center [80, 464] width 47 height 19
type input "**********"
click at [79, 490] on button "Set" at bounding box center [79, 489] width 44 height 19
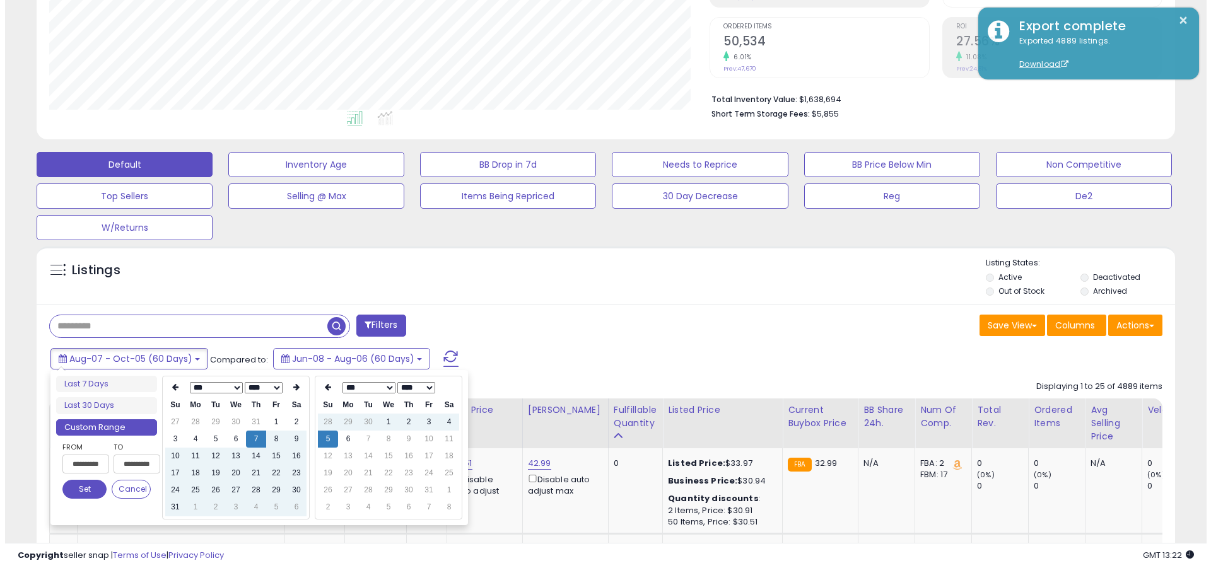
scroll to position [0, 0]
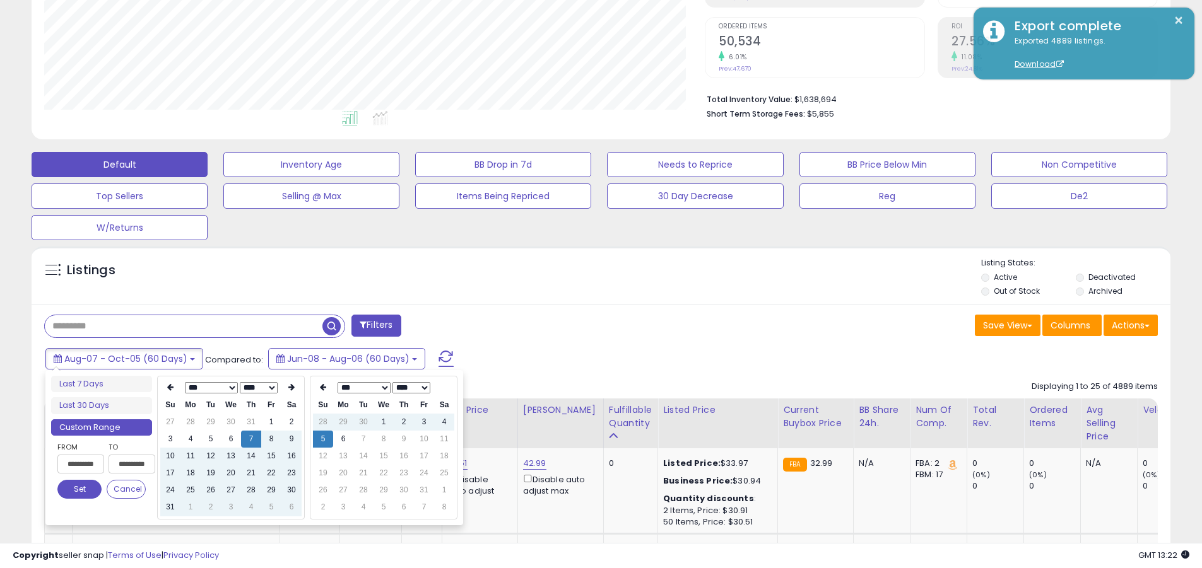
click at [184, 326] on input "text" at bounding box center [184, 326] width 278 height 22
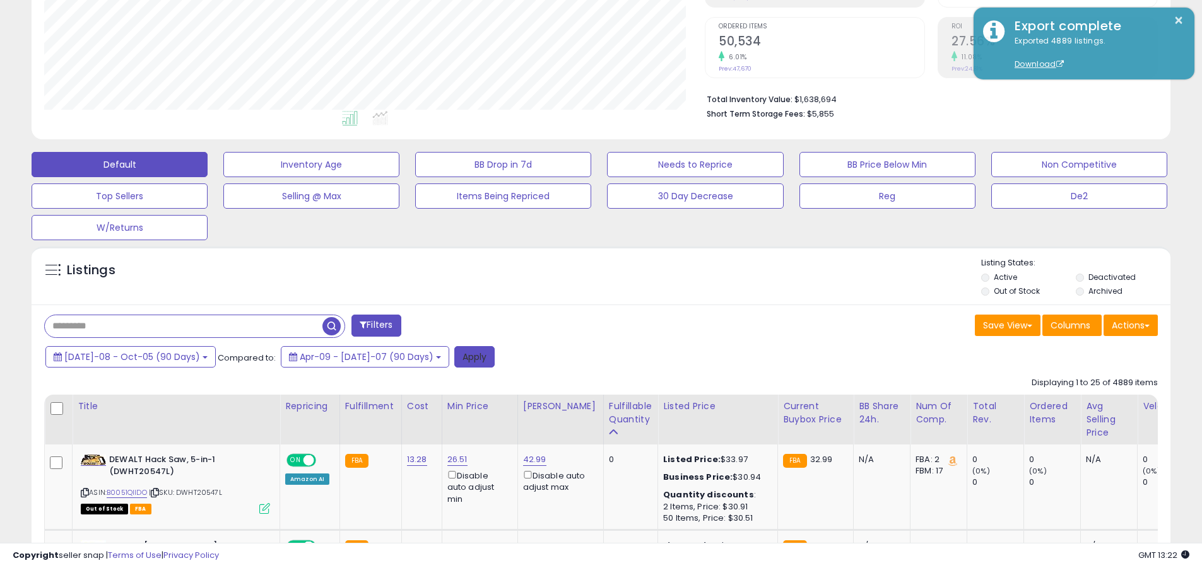
click at [454, 356] on button "Apply" at bounding box center [474, 356] width 40 height 21
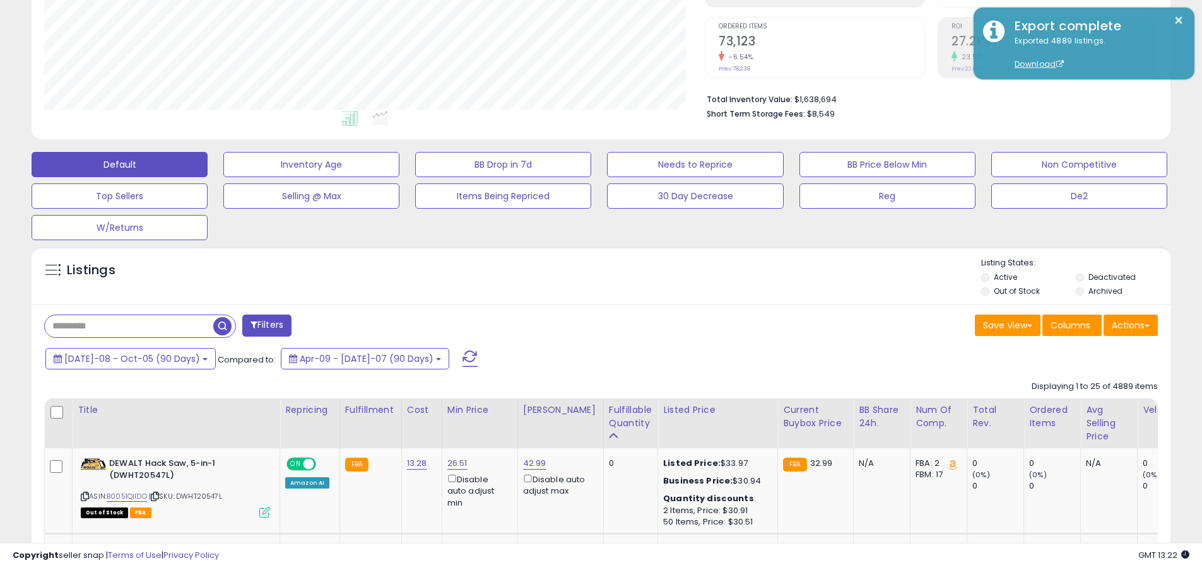
scroll to position [259, 660]
click at [576, 325] on button "Actions" at bounding box center [1130, 325] width 54 height 21
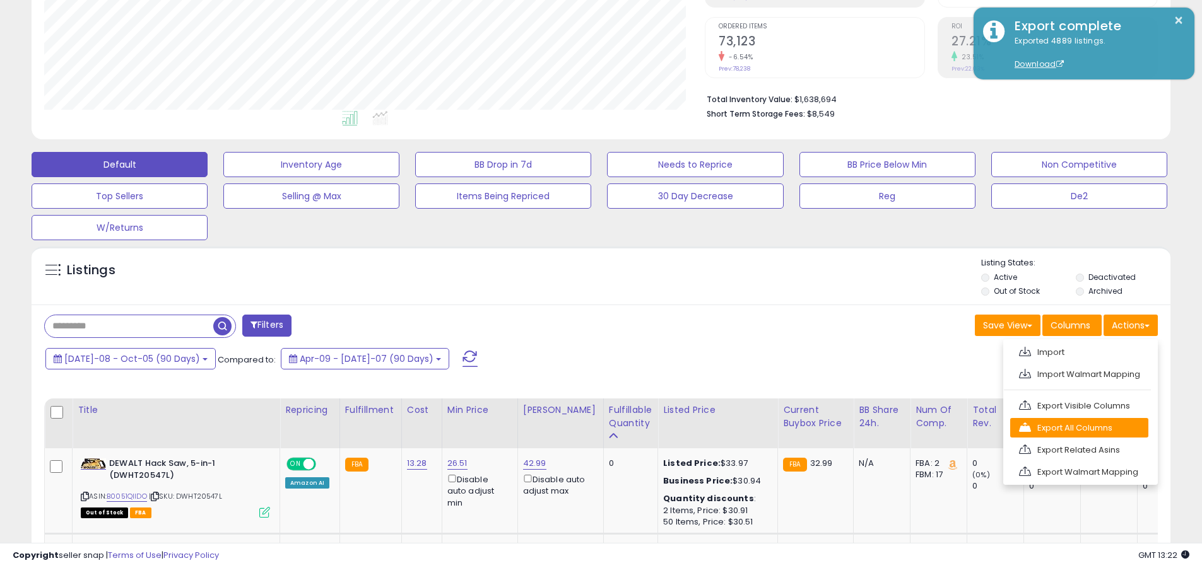
click at [576, 428] on link "Export All Columns" at bounding box center [1079, 428] width 138 height 20
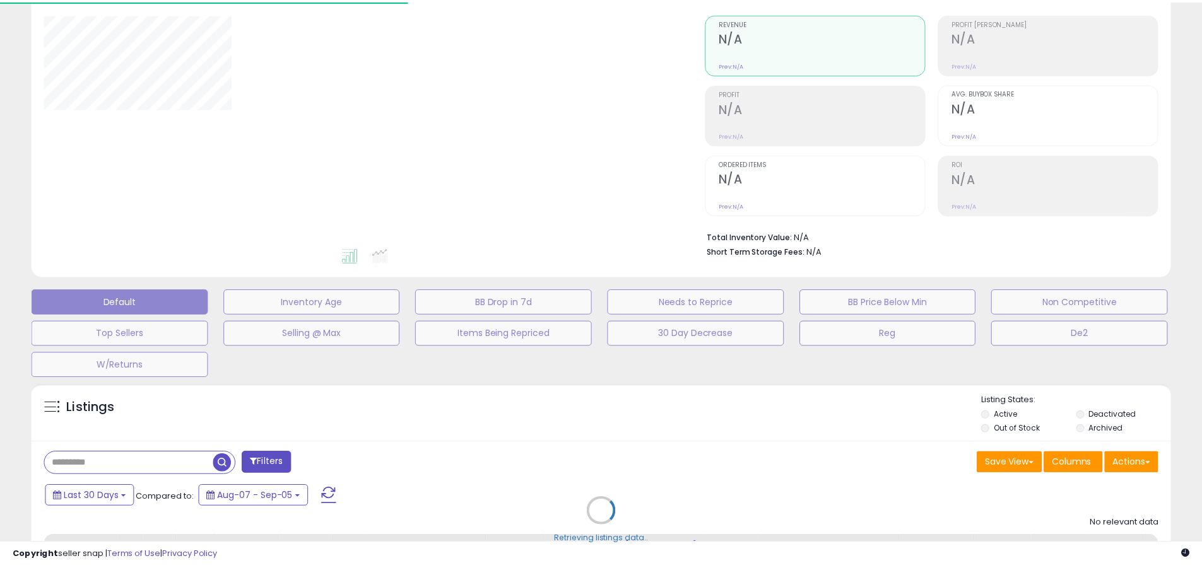
scroll to position [54, 0]
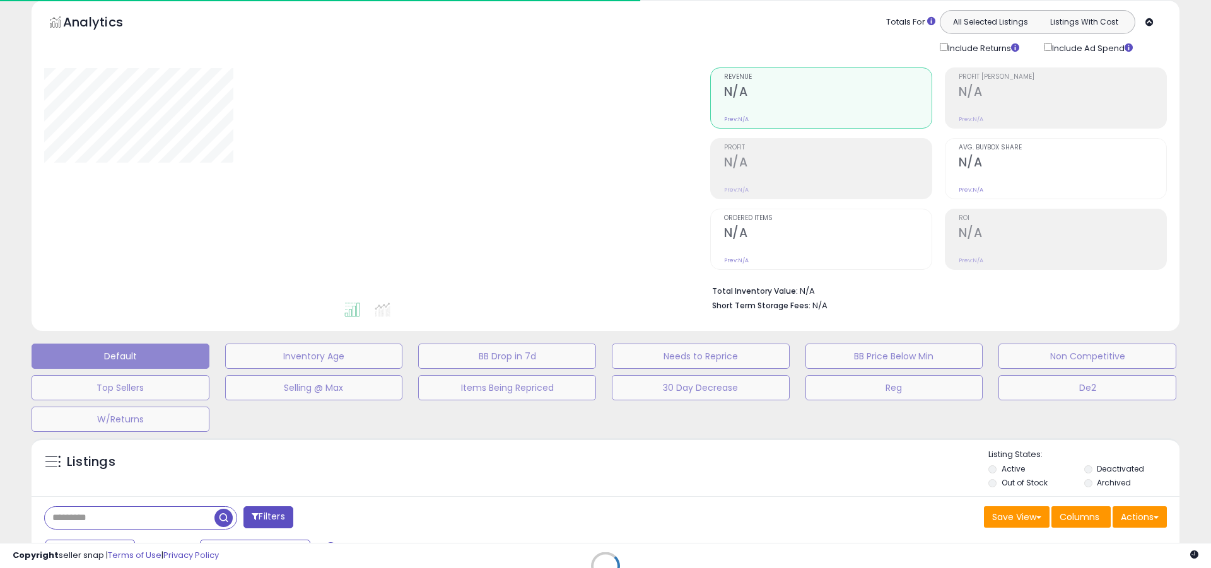
click at [606, 165] on div at bounding box center [367, 183] width 647 height 233
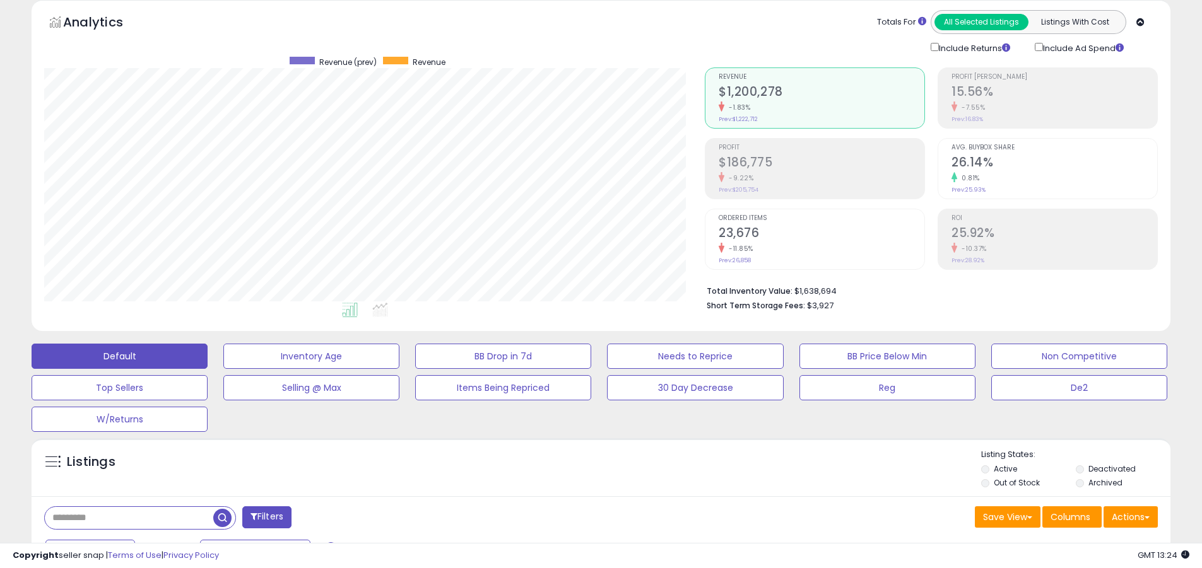
scroll to position [259, 660]
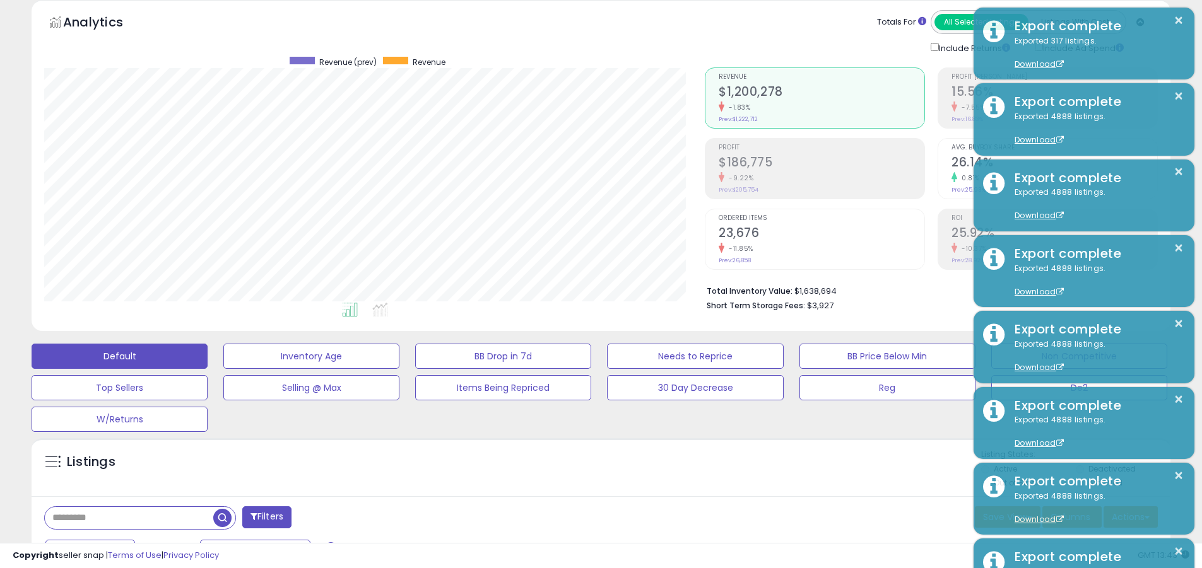
click at [445, 565] on div "Copyright seller snap | Terms of Use | Privacy Policy GMT 13:43 Authorization r…" at bounding box center [601, 555] width 1202 height 25
